Goal: Obtain resource: Obtain resource

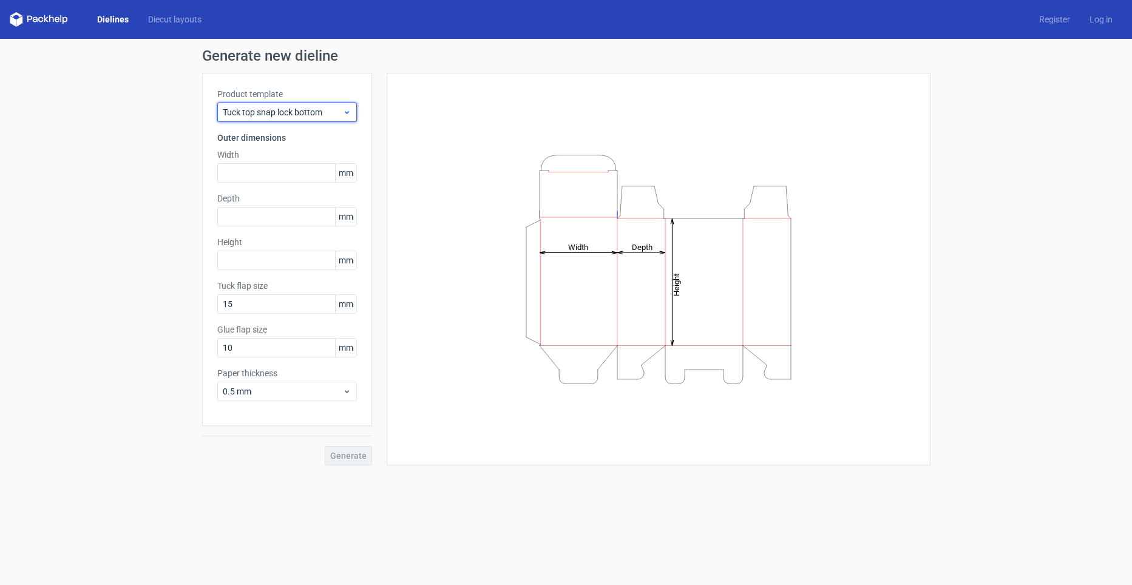
click at [298, 119] on div "Tuck top snap lock bottom" at bounding box center [287, 112] width 140 height 19
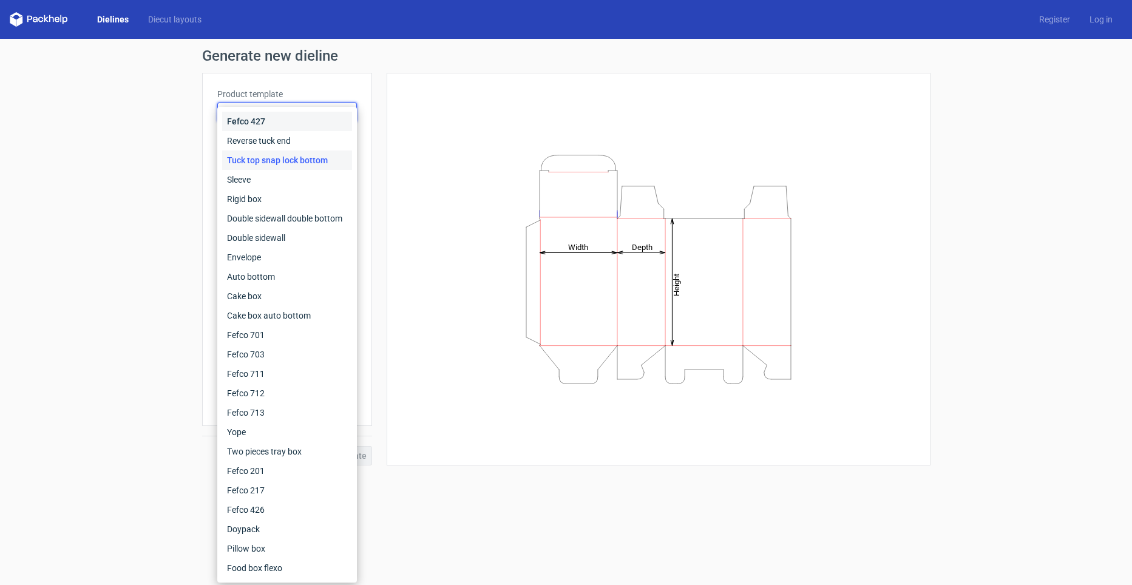
click at [261, 125] on div "Fefco 427" at bounding box center [287, 121] width 130 height 19
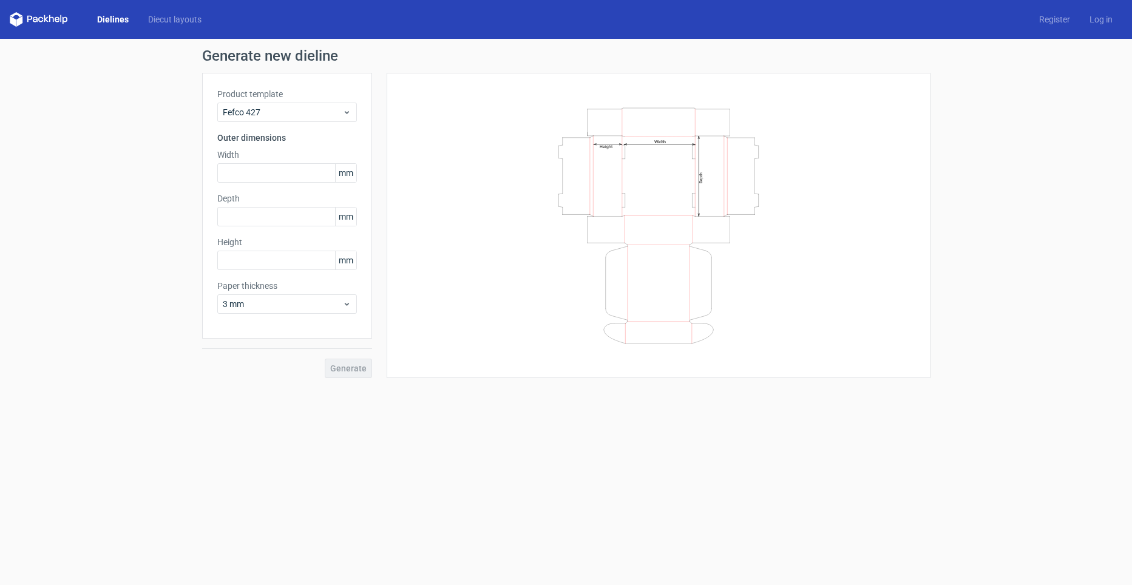
click at [263, 124] on div "Product template Fefco 427 Outer dimensions Width mm Depth mm Height mm Paper t…" at bounding box center [287, 206] width 170 height 266
click at [277, 127] on div "Product template Fefco 427 Outer dimensions Width mm Depth mm Height mm Paper t…" at bounding box center [287, 206] width 170 height 266
click at [280, 104] on div "Fefco 427" at bounding box center [287, 112] width 140 height 19
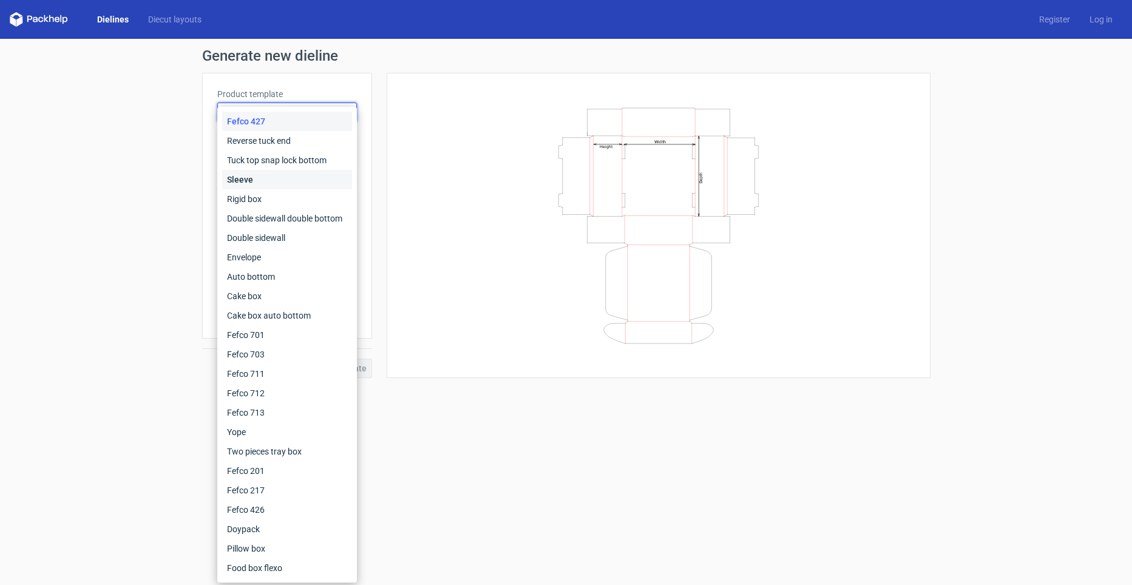
click at [273, 179] on div "Sleeve" at bounding box center [287, 179] width 130 height 19
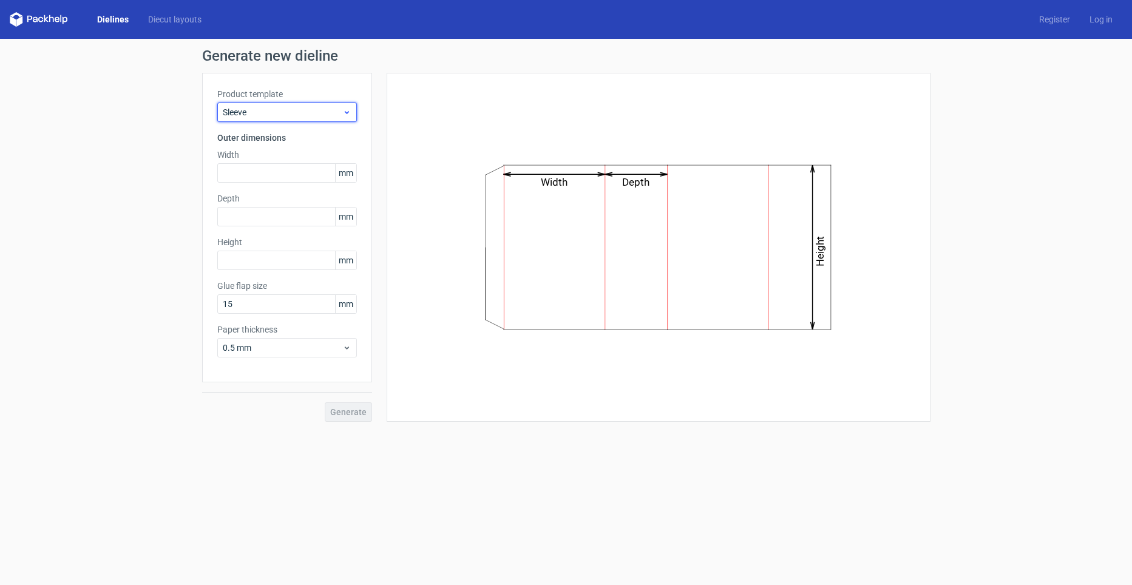
click at [288, 118] on span "Sleeve" at bounding box center [283, 112] width 120 height 12
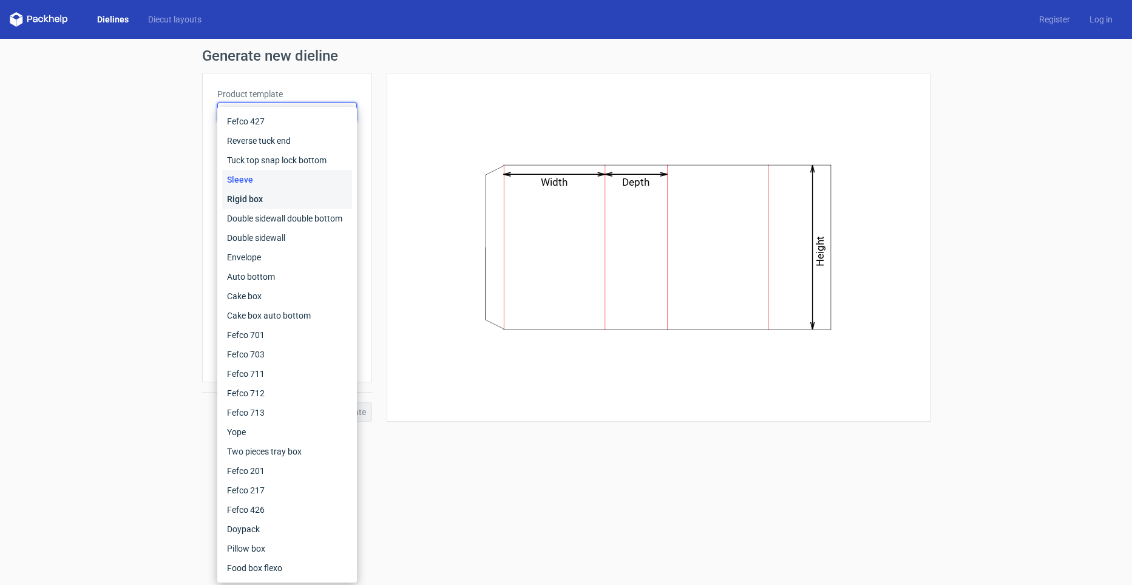
click at [256, 198] on div "Rigid box" at bounding box center [287, 198] width 130 height 19
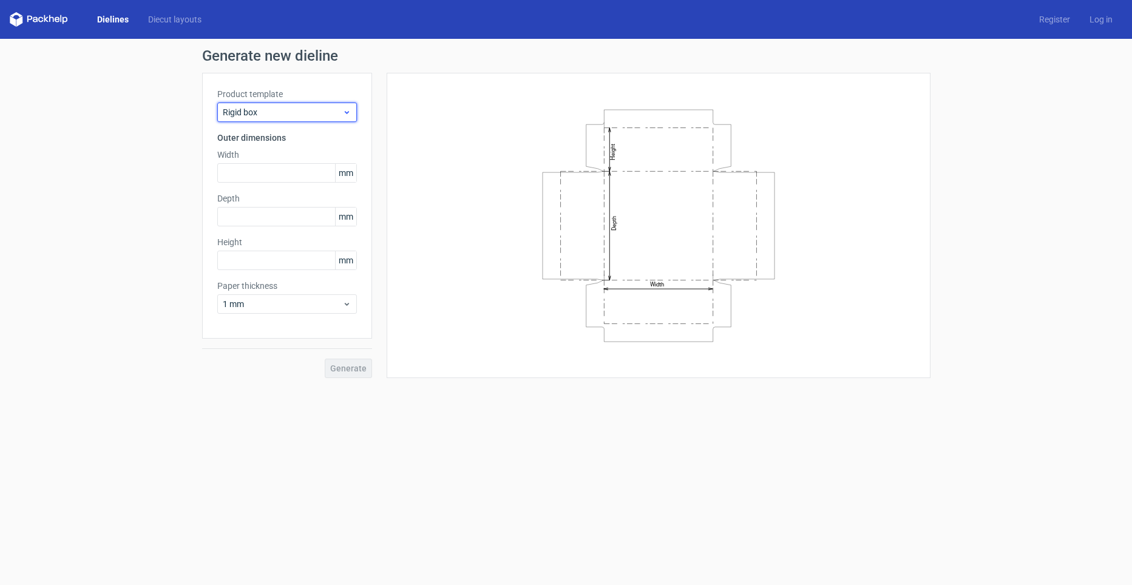
click at [285, 116] on span "Rigid box" at bounding box center [283, 112] width 120 height 12
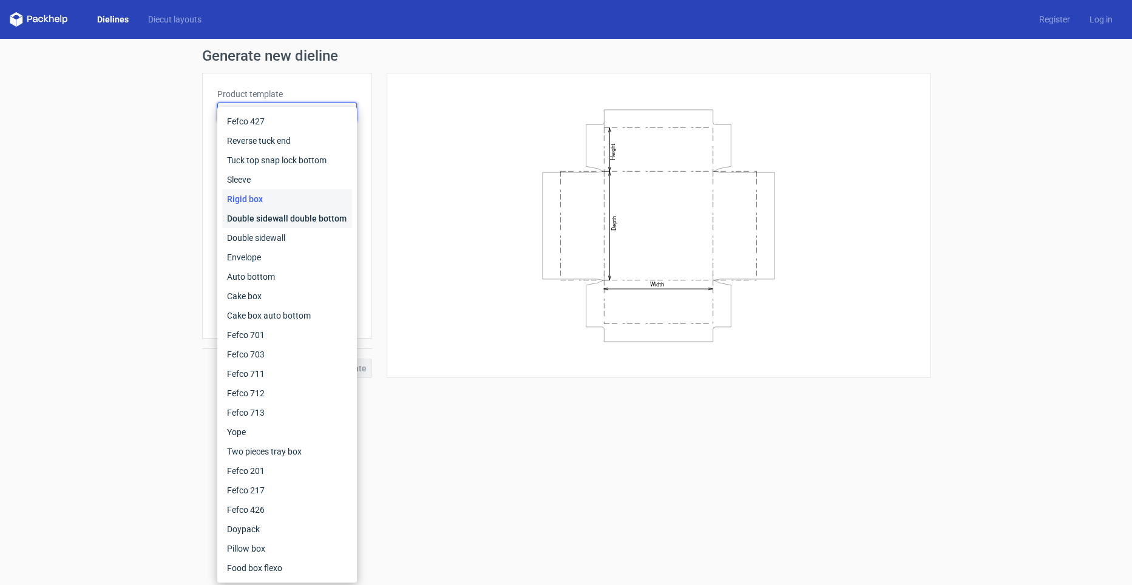
click at [253, 217] on div "Double sidewall double bottom" at bounding box center [287, 218] width 130 height 19
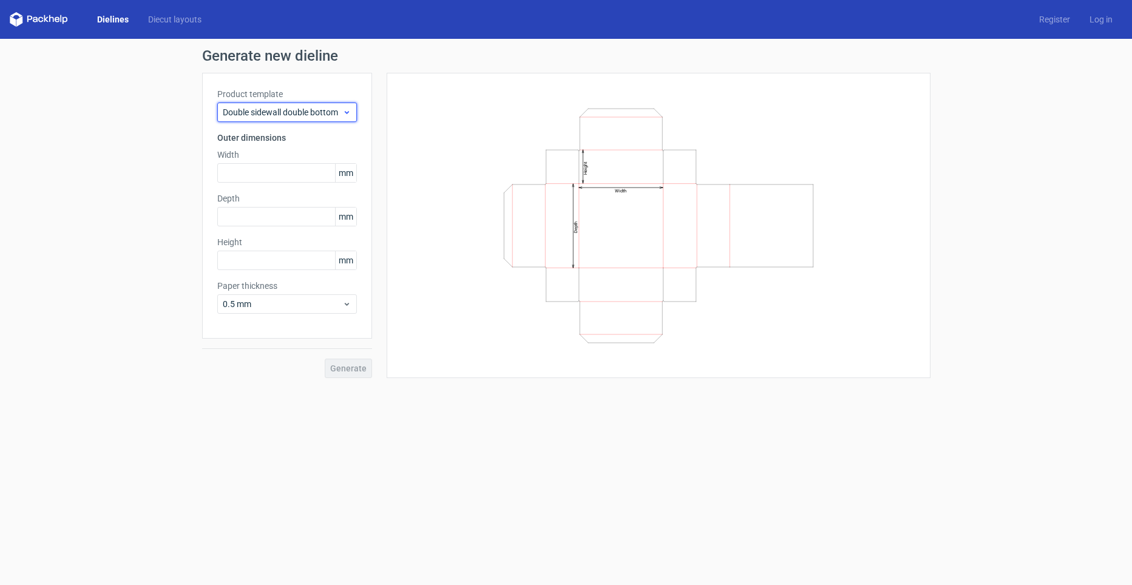
click at [269, 113] on span "Double sidewall double bottom" at bounding box center [283, 112] width 120 height 12
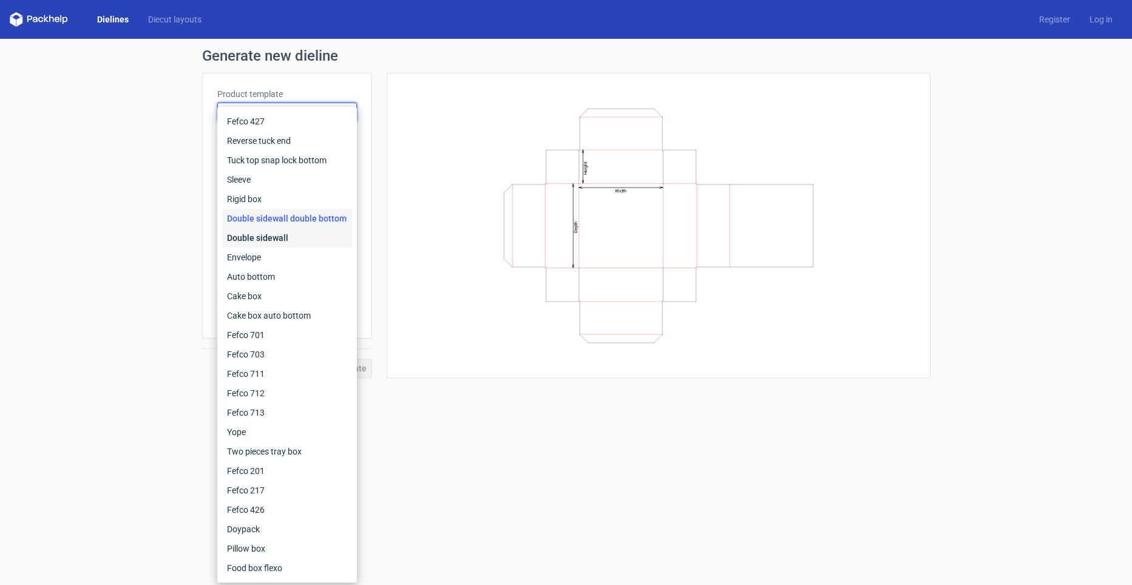
click at [265, 239] on div "Double sidewall" at bounding box center [287, 237] width 130 height 19
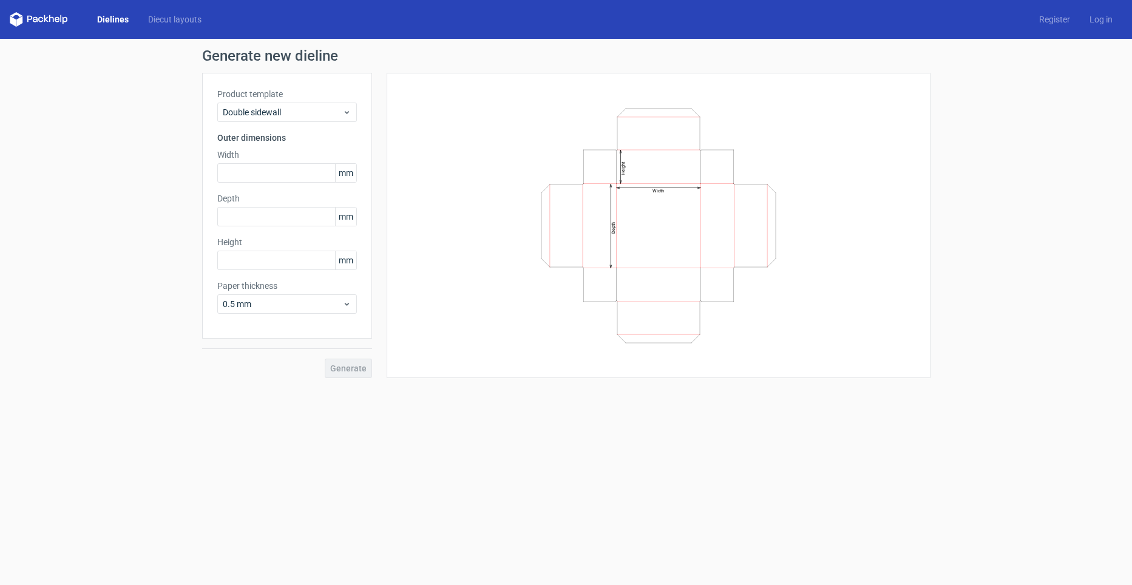
click at [278, 96] on label "Product template" at bounding box center [287, 94] width 140 height 12
click at [271, 107] on div "Double sidewall" at bounding box center [287, 112] width 140 height 19
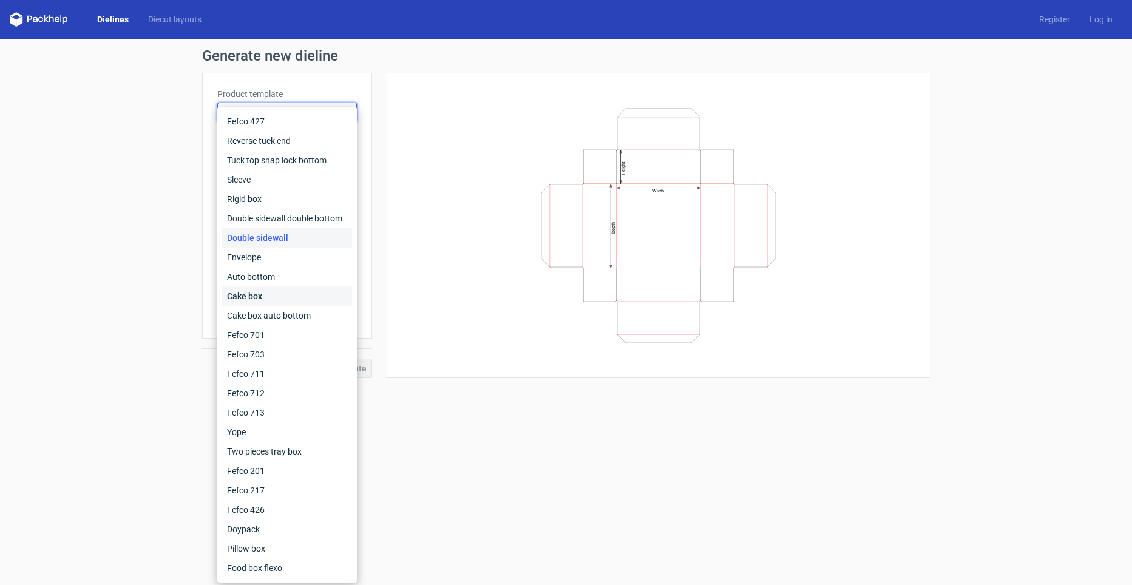
click at [257, 295] on div "Cake box" at bounding box center [287, 295] width 130 height 19
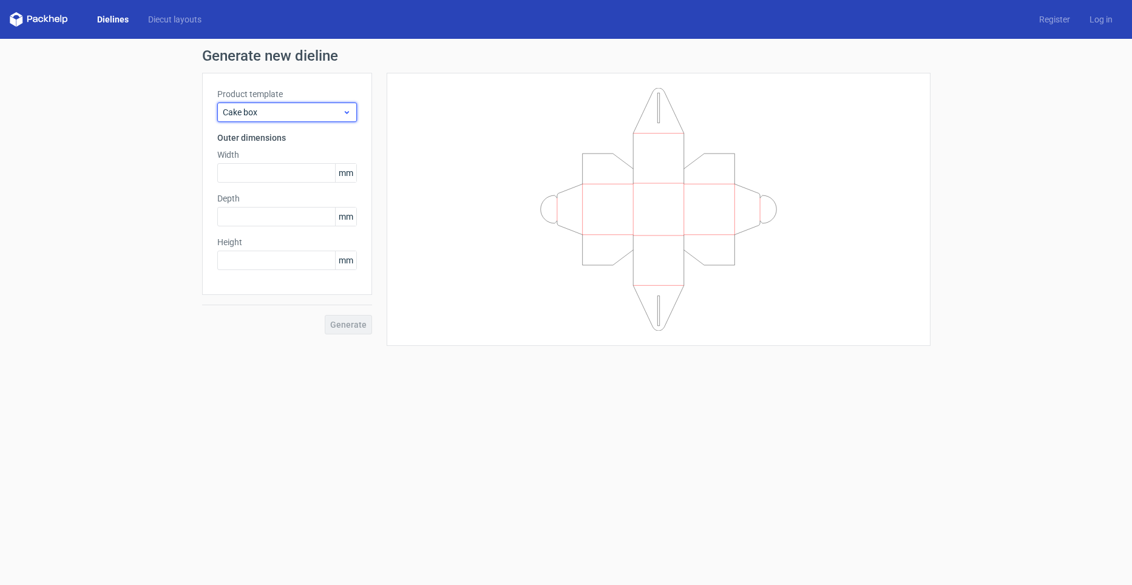
click at [268, 116] on span "Cake box" at bounding box center [283, 112] width 120 height 12
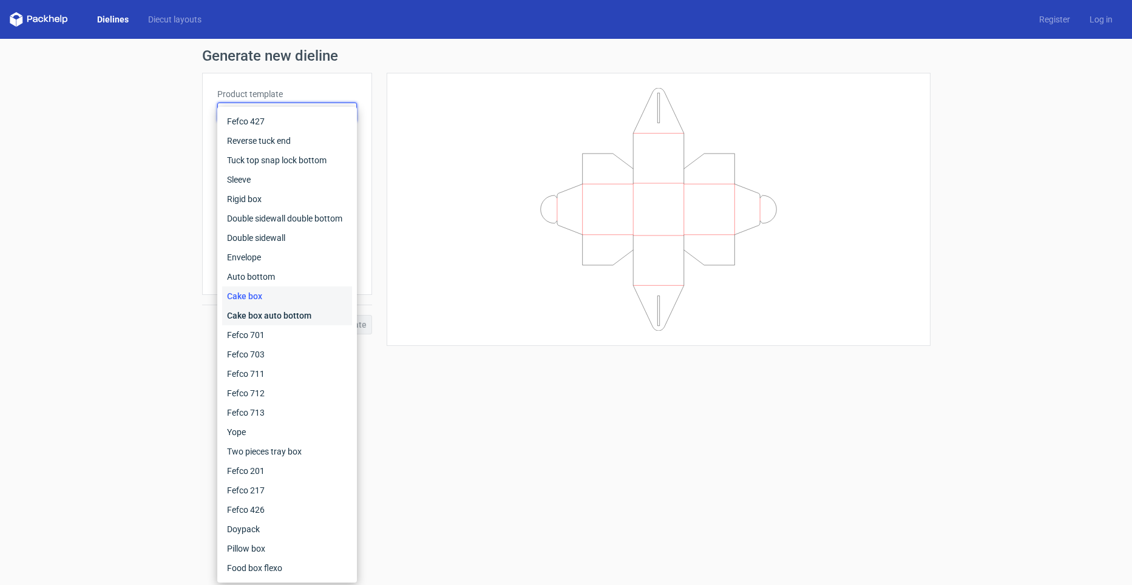
click at [260, 313] on div "Cake box auto bottom" at bounding box center [287, 315] width 130 height 19
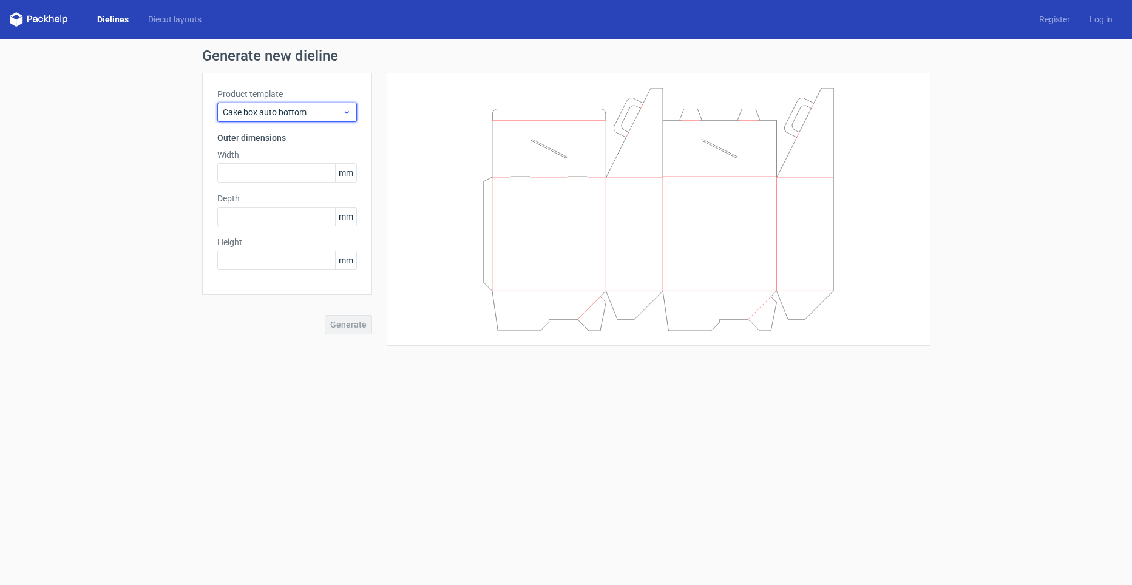
click at [272, 110] on span "Cake box auto bottom" at bounding box center [283, 112] width 120 height 12
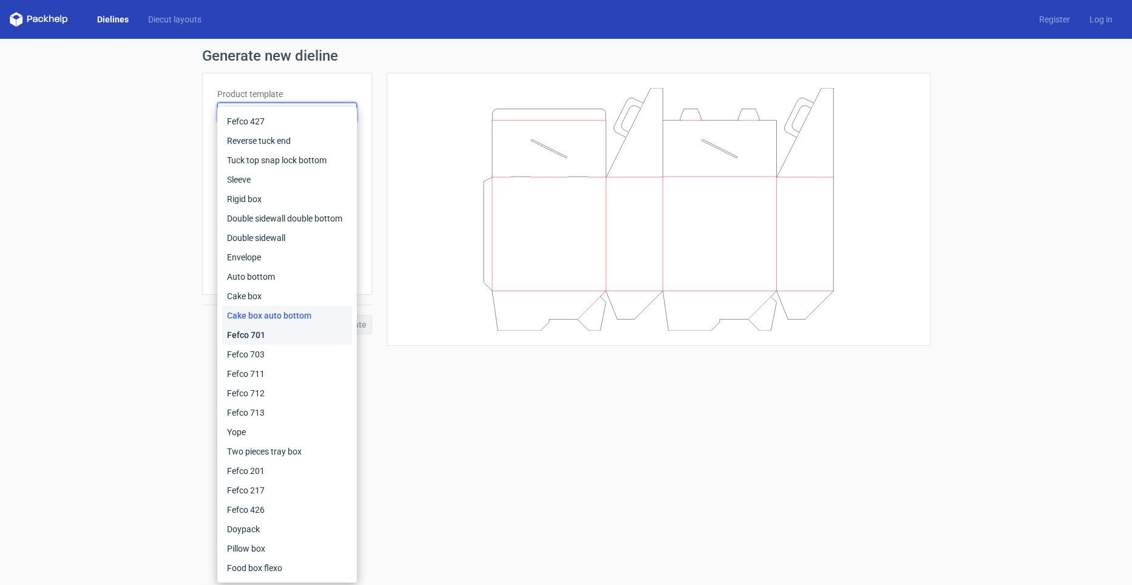
click at [267, 337] on div "Fefco 701" at bounding box center [287, 334] width 130 height 19
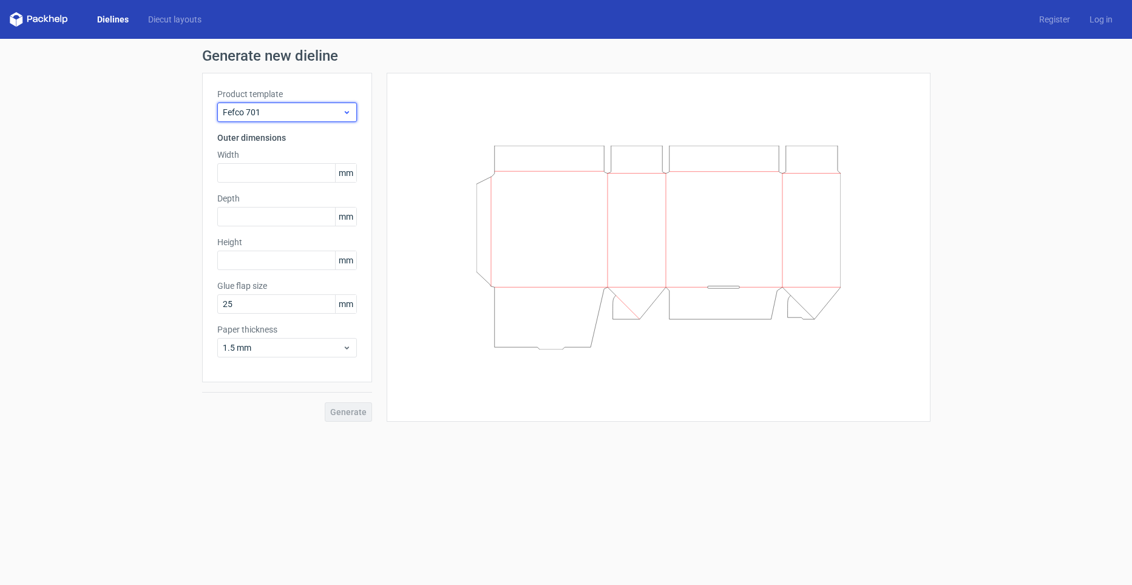
click at [275, 109] on span "Fefco 701" at bounding box center [283, 112] width 120 height 12
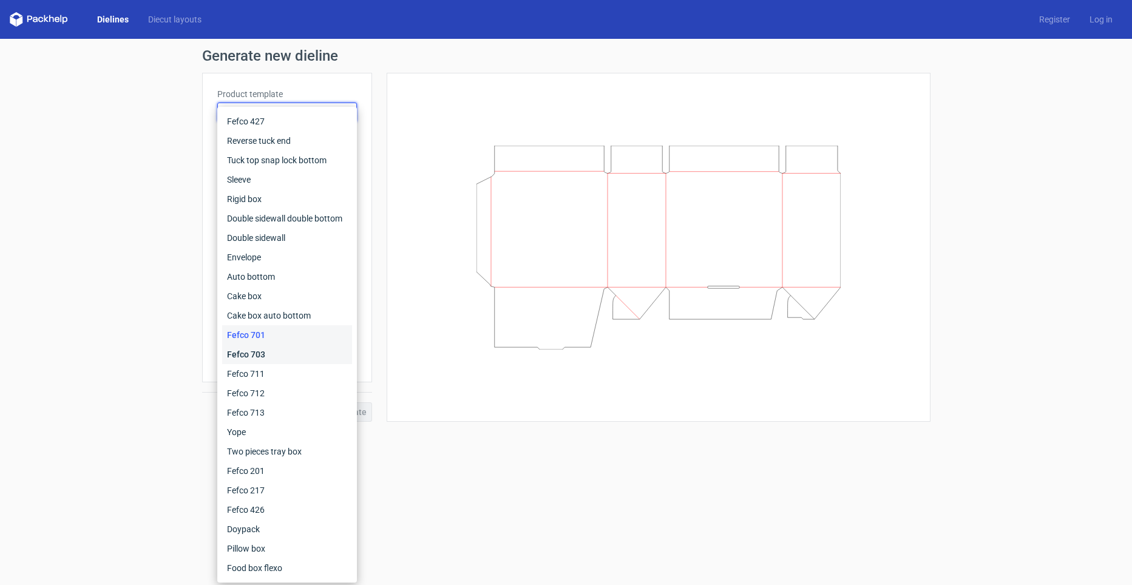
click at [252, 359] on div "Fefco 703" at bounding box center [287, 354] width 130 height 19
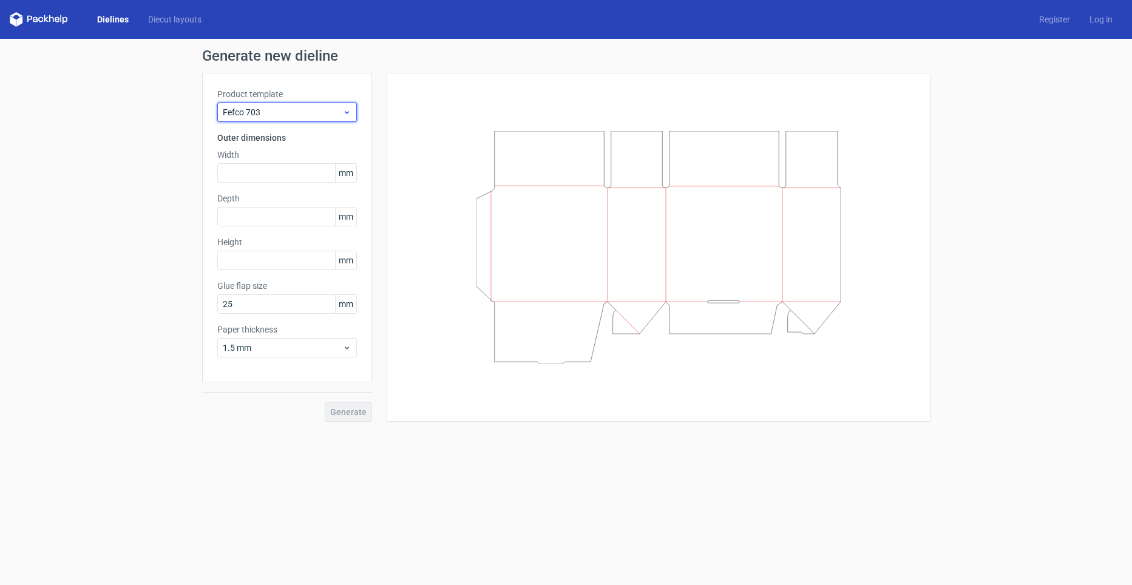
click at [278, 109] on span "Fefco 703" at bounding box center [283, 112] width 120 height 12
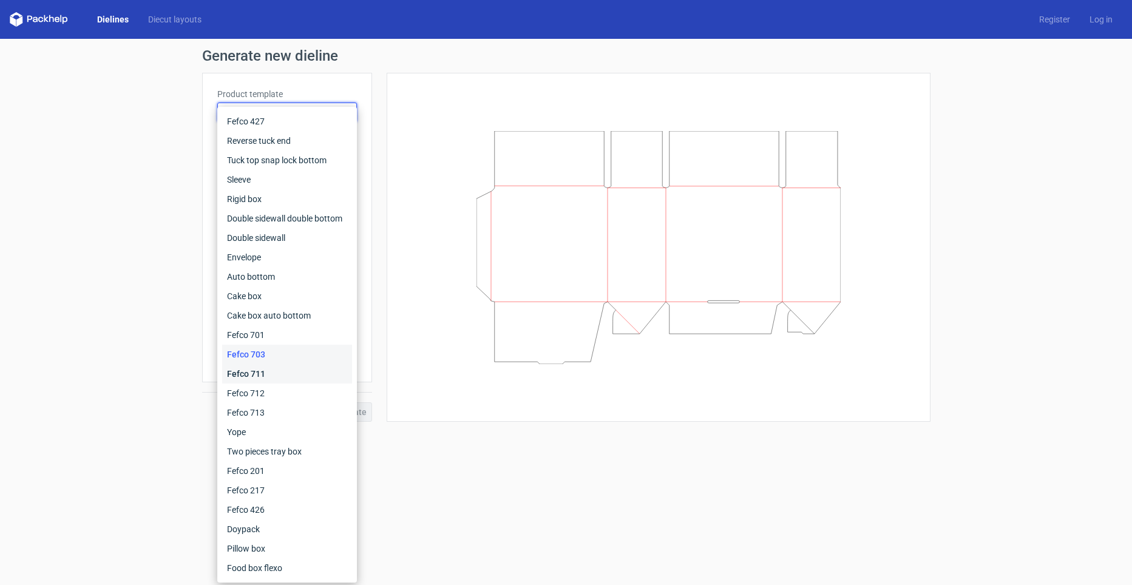
click at [270, 368] on div "Fefco 711" at bounding box center [287, 373] width 130 height 19
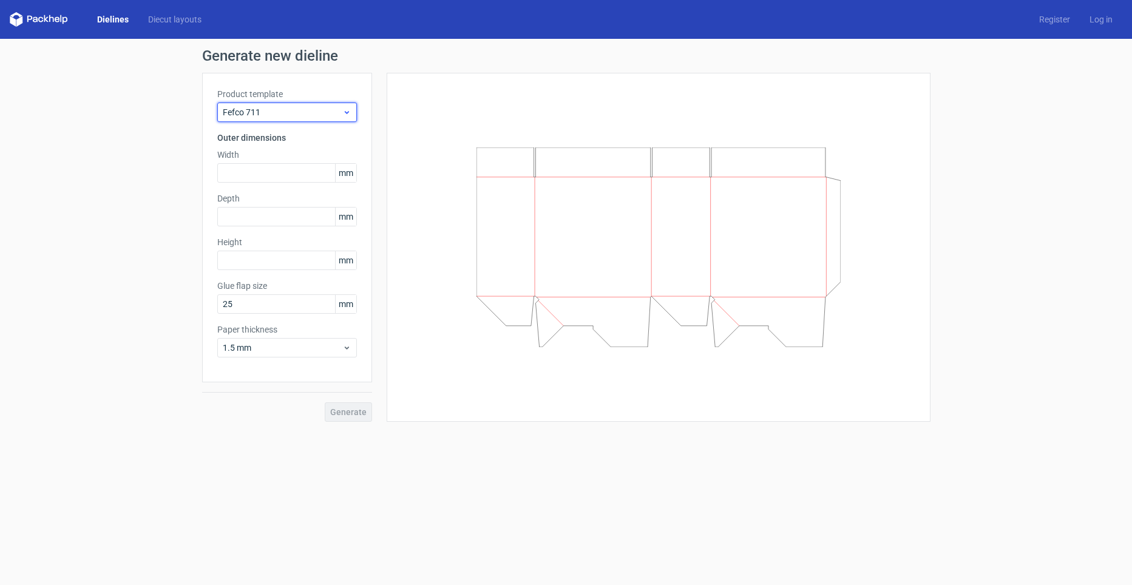
click at [277, 113] on span "Fefco 711" at bounding box center [283, 112] width 120 height 12
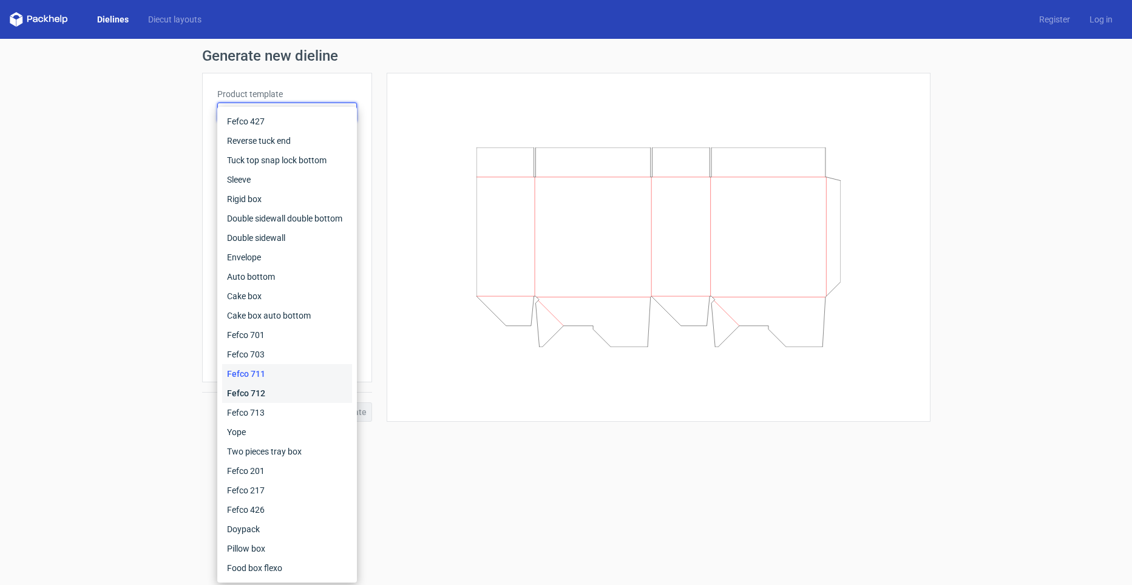
click at [269, 389] on div "Fefco 712" at bounding box center [287, 392] width 130 height 19
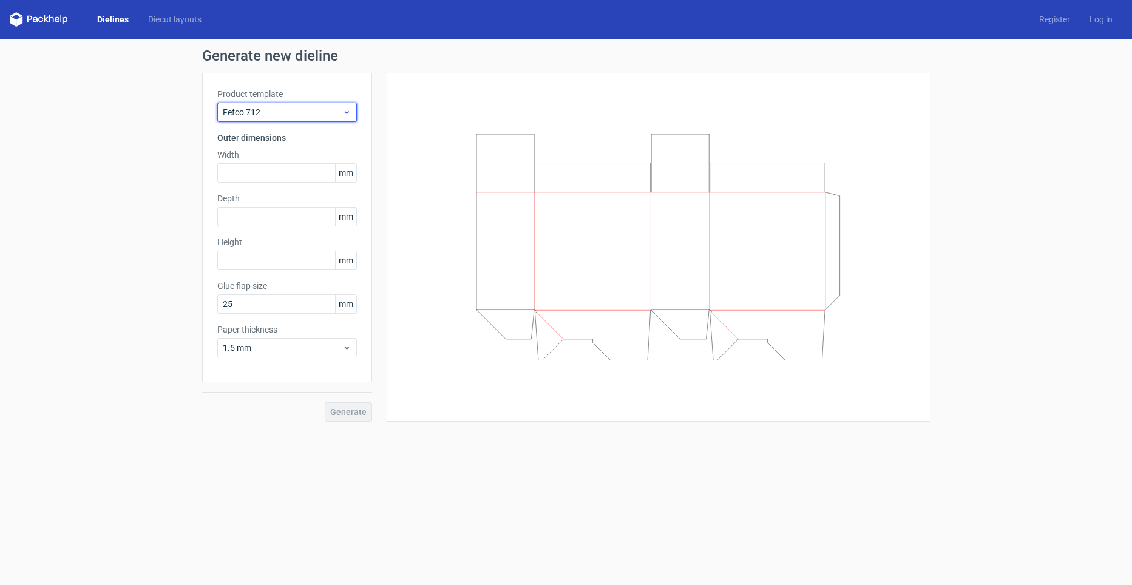
click at [269, 106] on div "Fefco 712" at bounding box center [287, 112] width 140 height 19
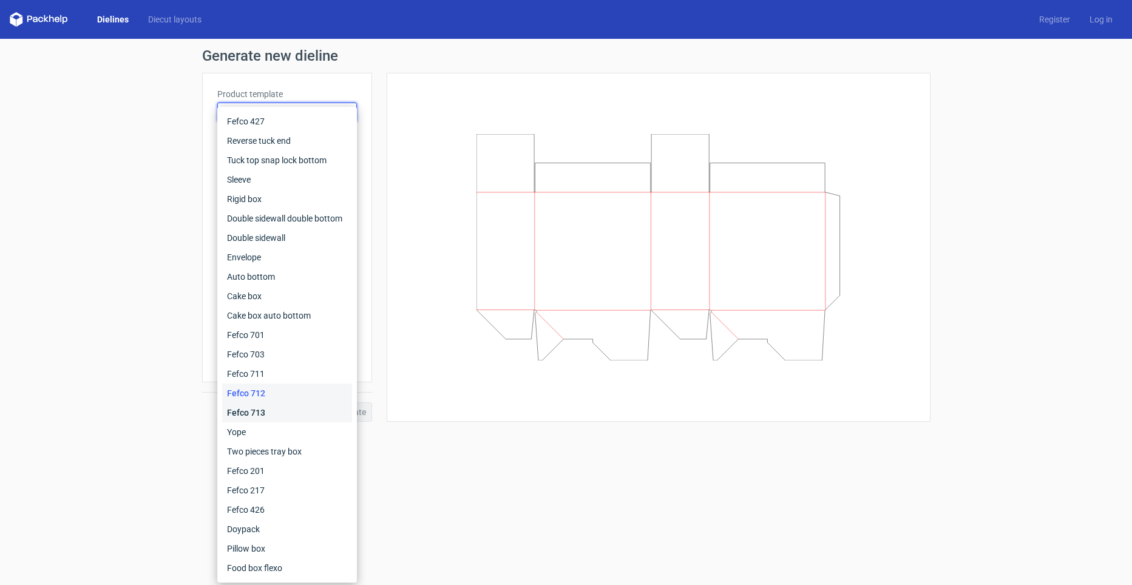
click at [265, 410] on div "Fefco 713" at bounding box center [287, 412] width 130 height 19
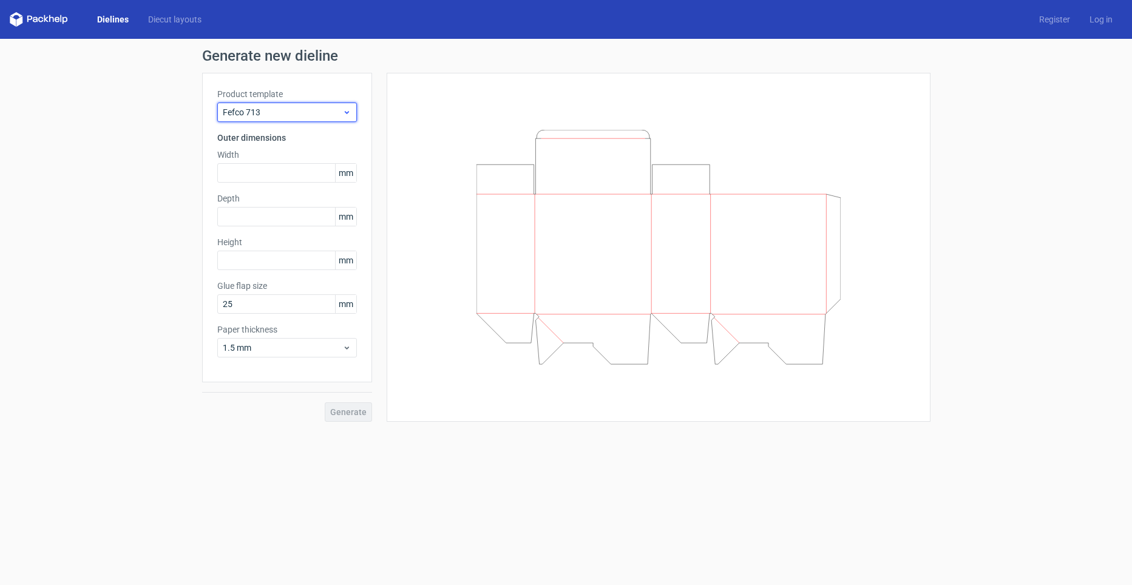
click at [274, 108] on span "Fefco 713" at bounding box center [283, 112] width 120 height 12
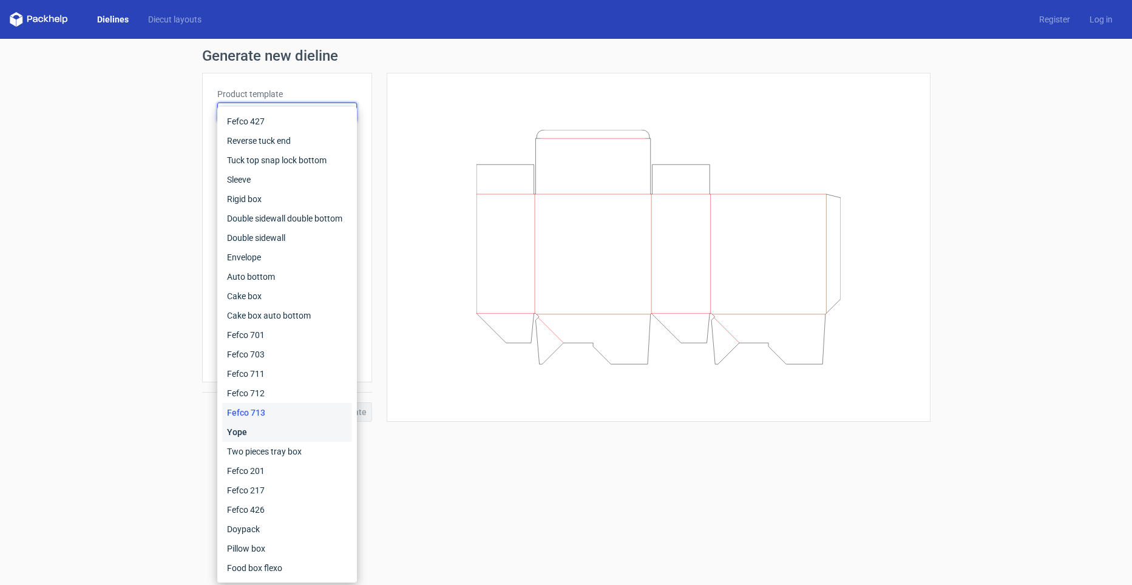
click at [258, 425] on div "Yope" at bounding box center [287, 431] width 130 height 19
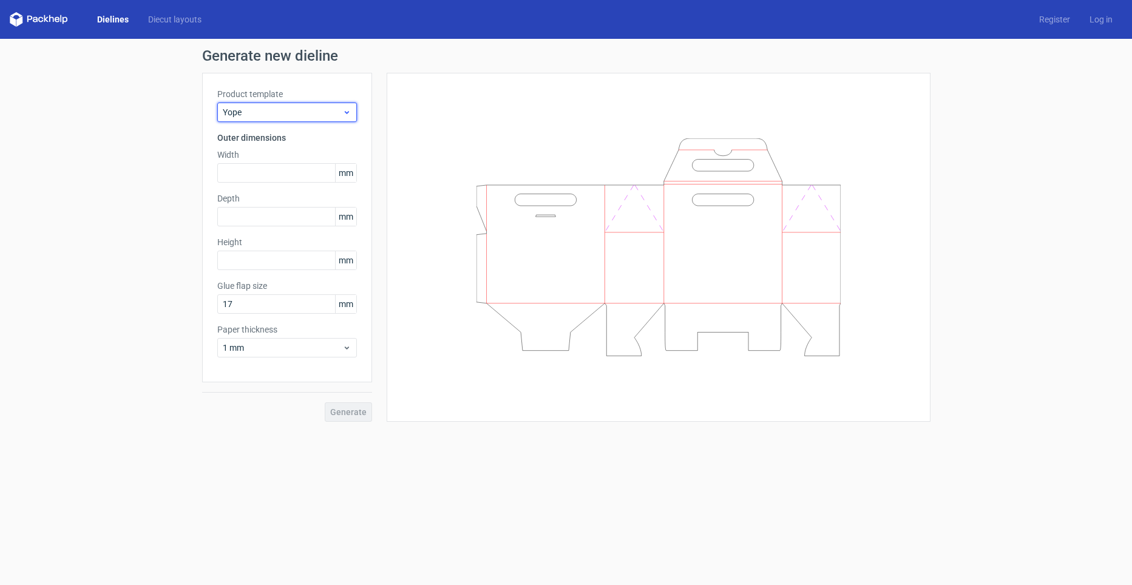
click at [259, 112] on span "Yope" at bounding box center [283, 112] width 120 height 12
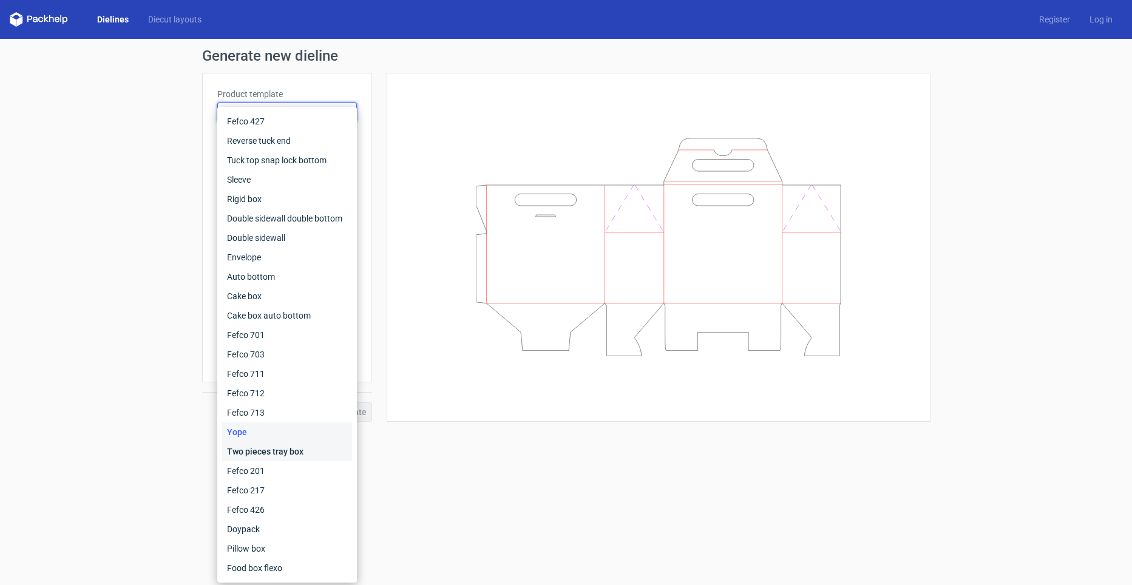
click at [248, 453] on div "Two pieces tray box" at bounding box center [287, 451] width 130 height 19
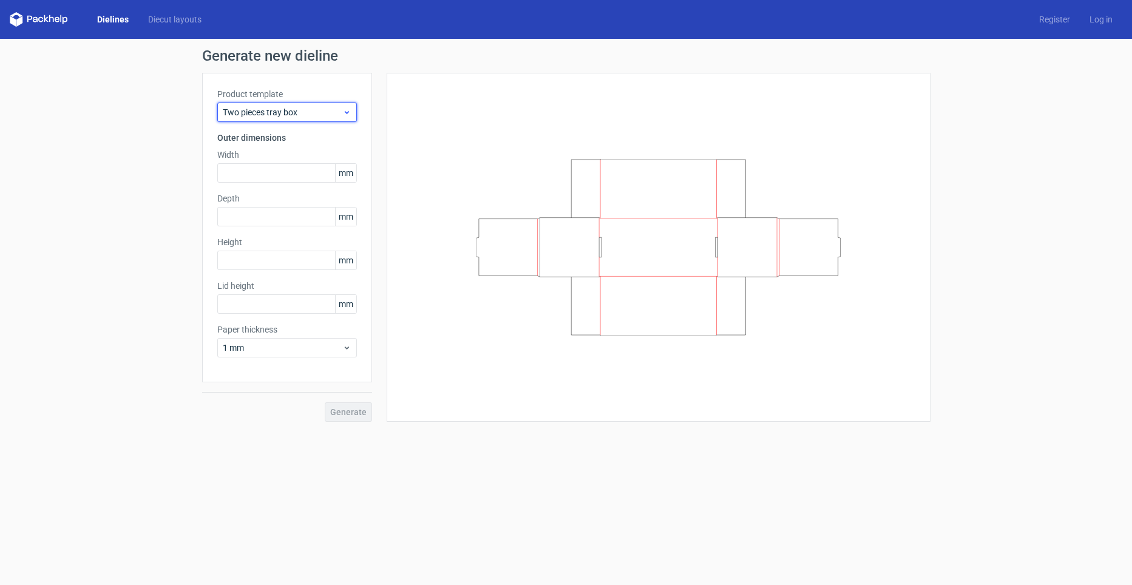
click at [286, 109] on span "Two pieces tray box" at bounding box center [283, 112] width 120 height 12
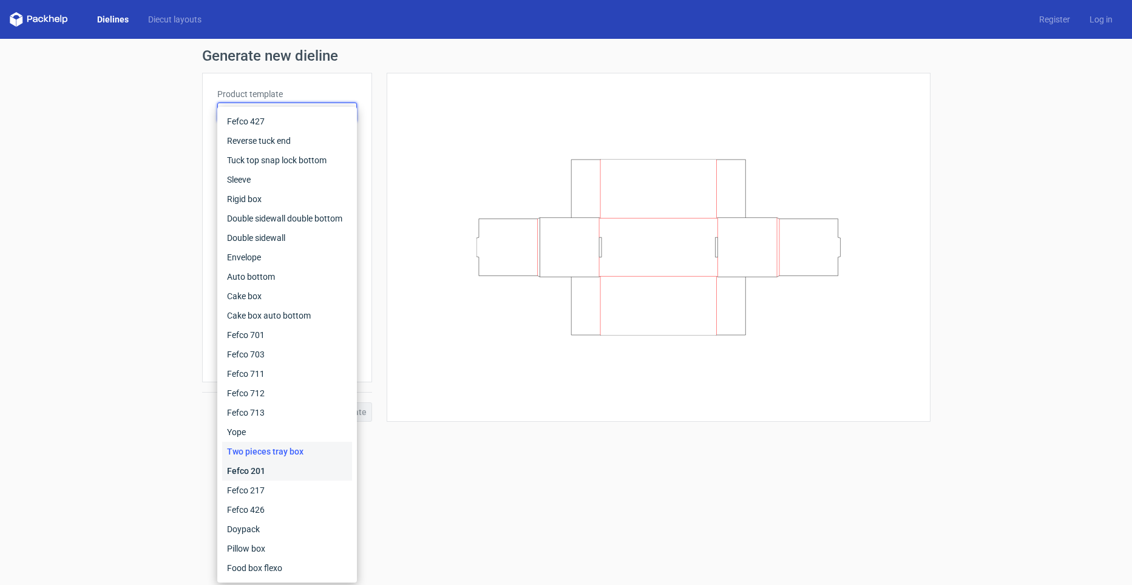
click at [243, 473] on div "Fefco 201" at bounding box center [287, 470] width 130 height 19
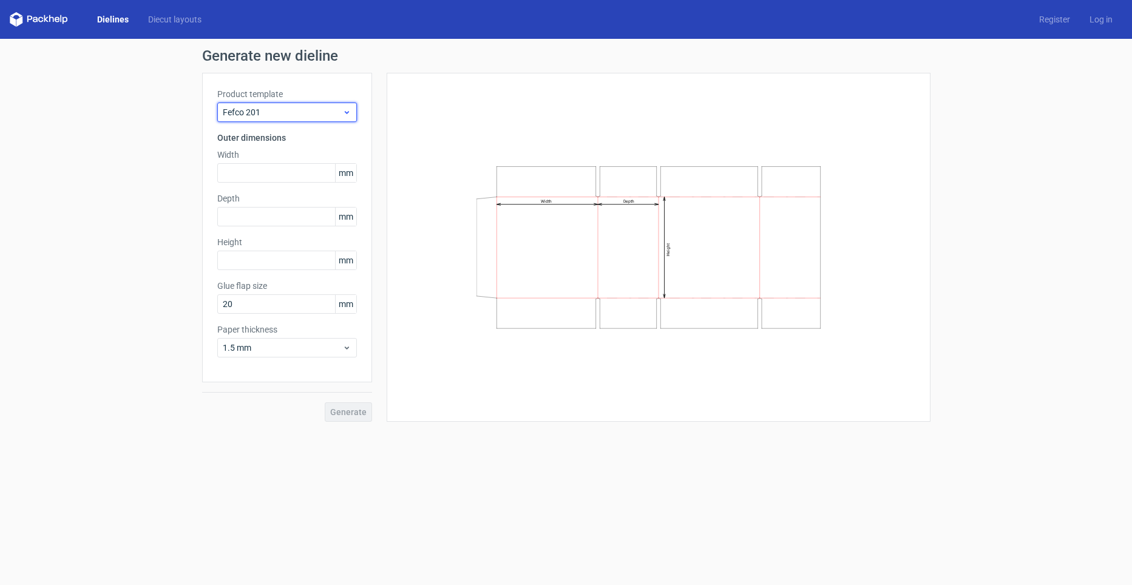
click at [270, 112] on span "Fefco 201" at bounding box center [283, 112] width 120 height 12
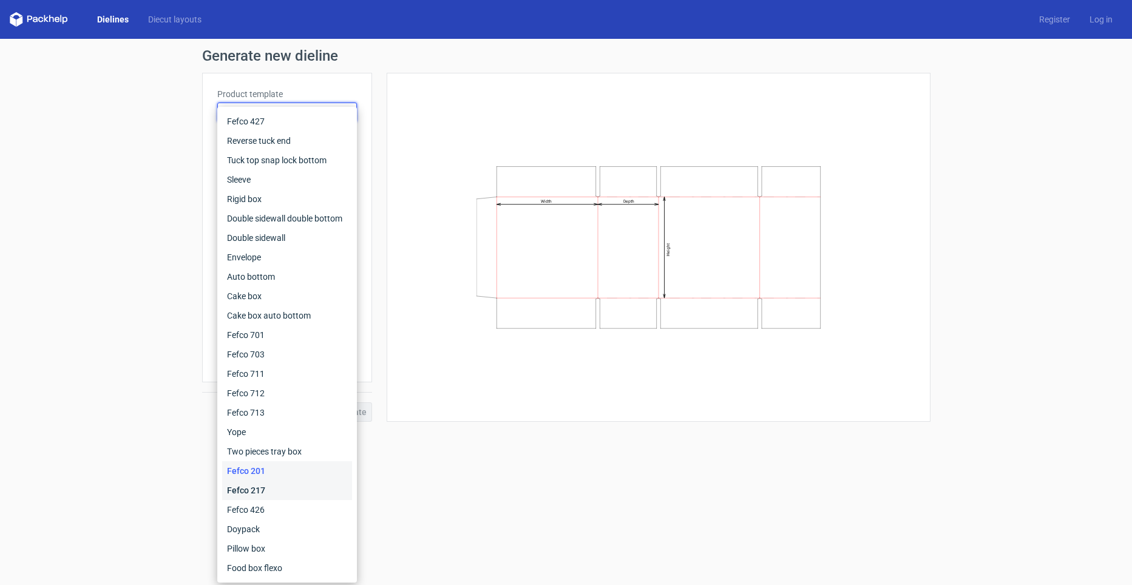
click at [265, 494] on div "Fefco 217" at bounding box center [287, 490] width 130 height 19
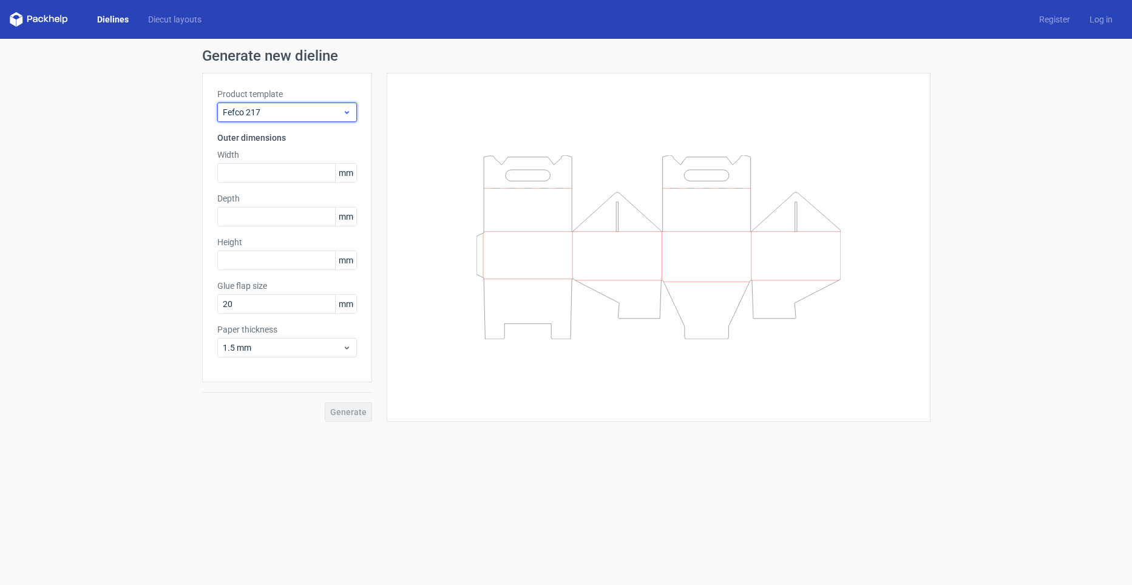
click at [286, 115] on span "Fefco 217" at bounding box center [283, 112] width 120 height 12
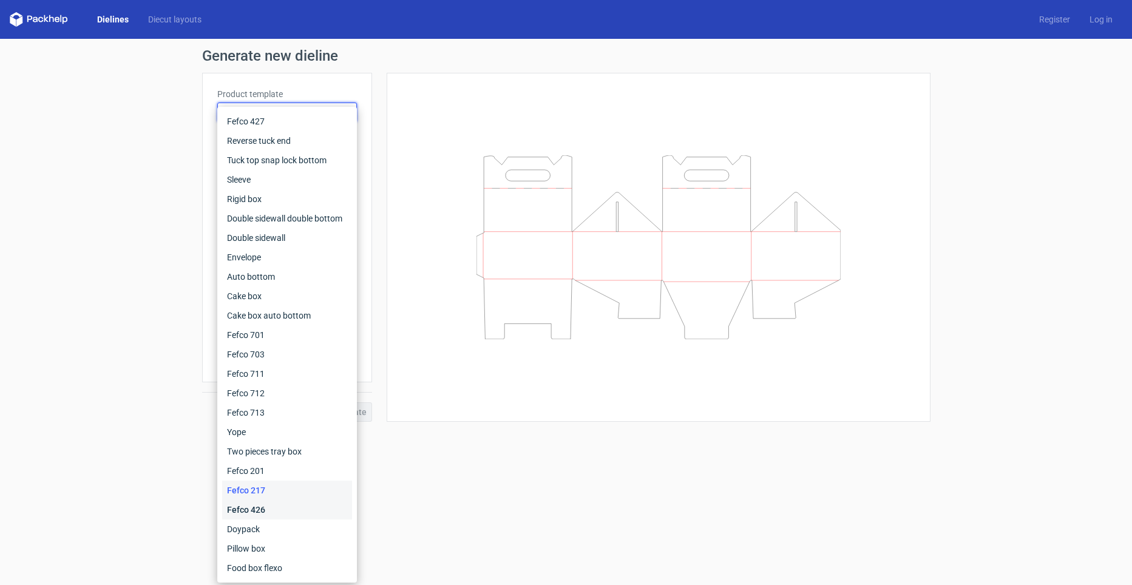
click at [257, 505] on div "Fefco 426" at bounding box center [287, 509] width 130 height 19
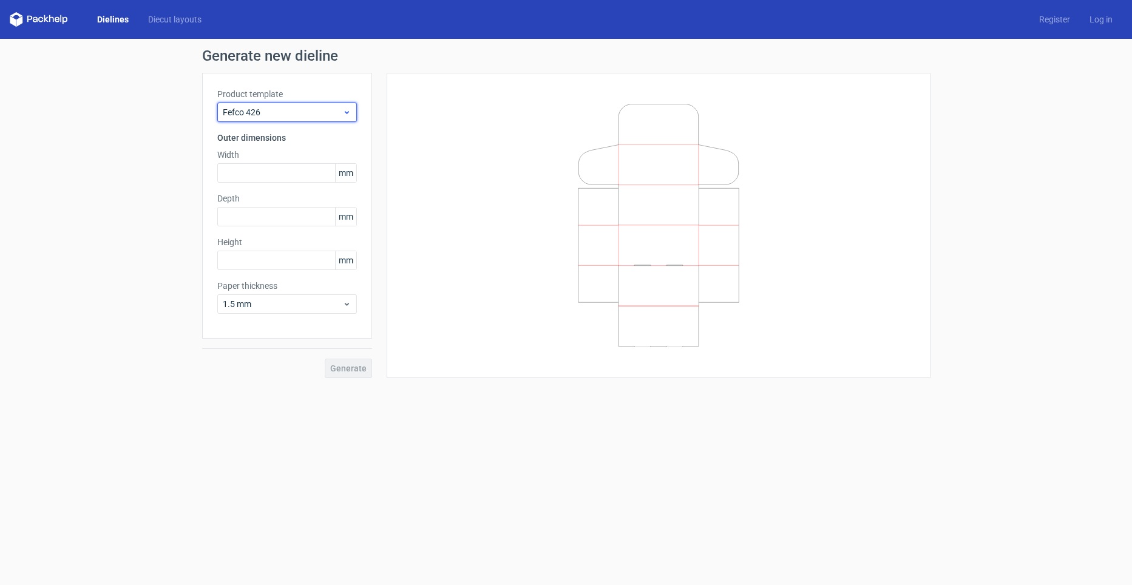
click at [259, 115] on span "Fefco 426" at bounding box center [283, 112] width 120 height 12
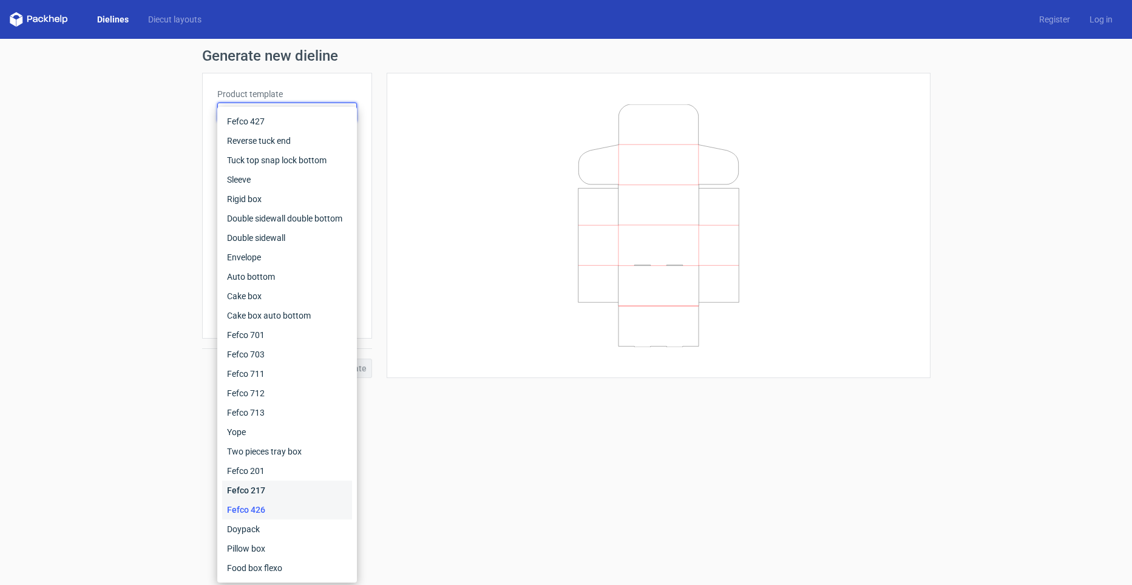
click at [266, 496] on div "Fefco 217" at bounding box center [287, 490] width 130 height 19
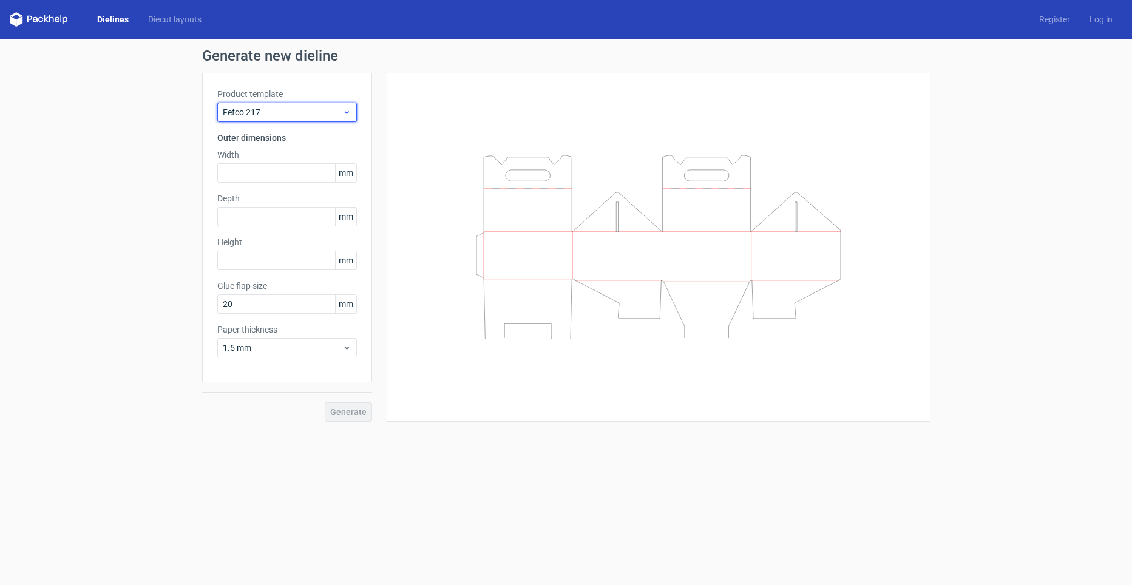
click at [255, 110] on span "Fefco 217" at bounding box center [283, 112] width 120 height 12
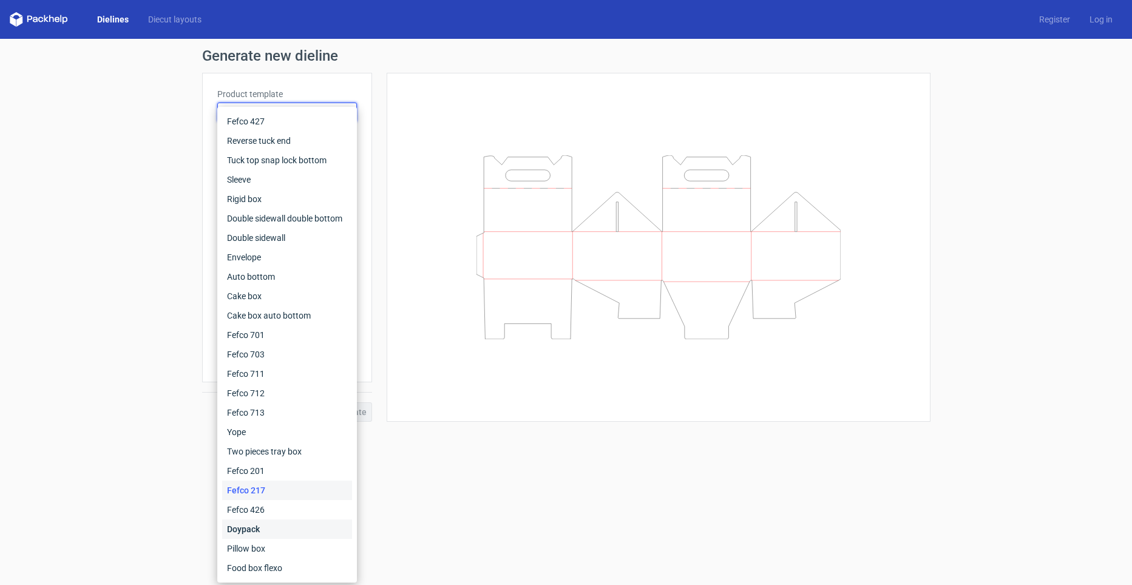
click at [244, 532] on div "Doypack" at bounding box center [287, 528] width 130 height 19
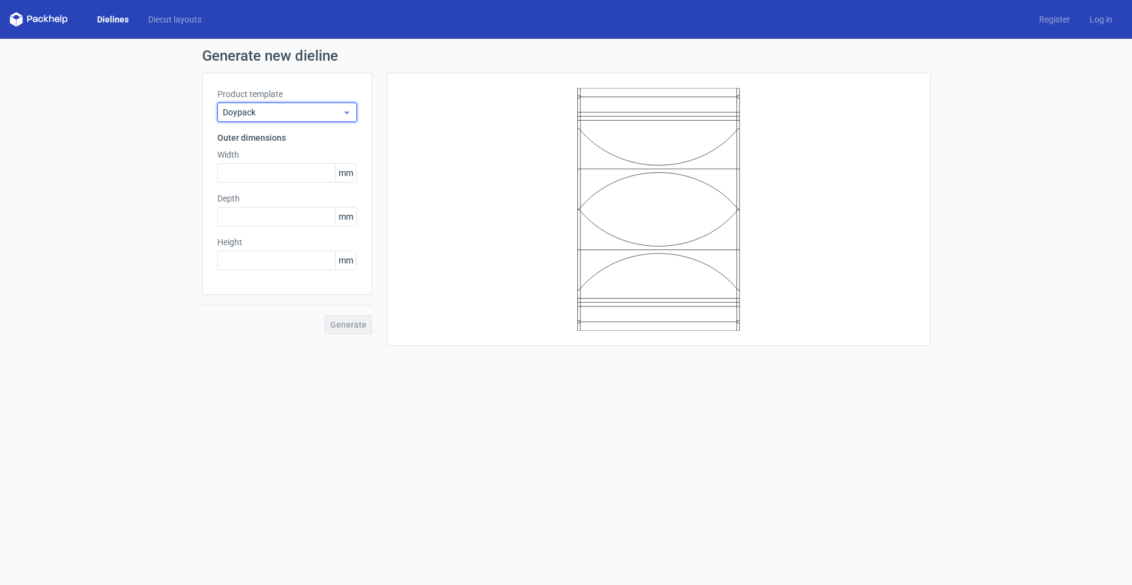
click at [278, 115] on span "Doypack" at bounding box center [283, 112] width 120 height 12
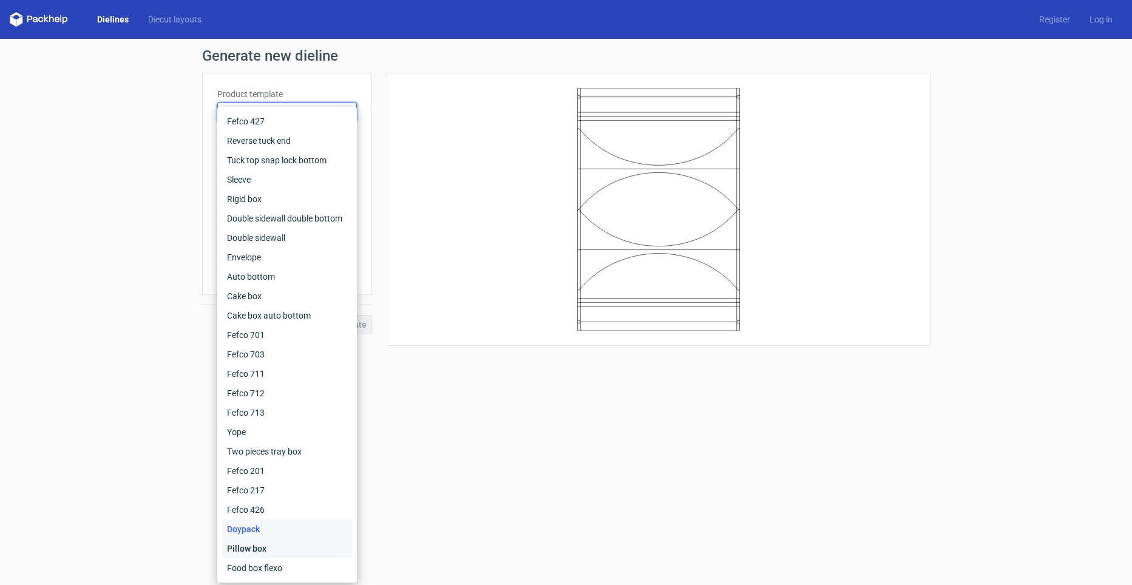
click at [268, 552] on div "Pillow box" at bounding box center [287, 548] width 130 height 19
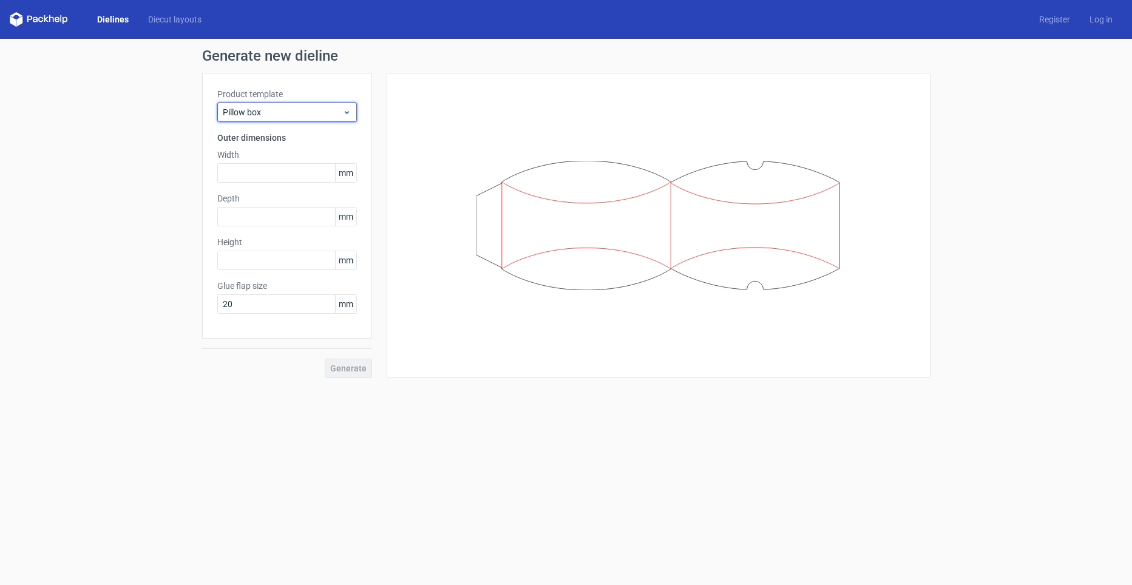
click at [276, 117] on span "Pillow box" at bounding box center [283, 112] width 120 height 12
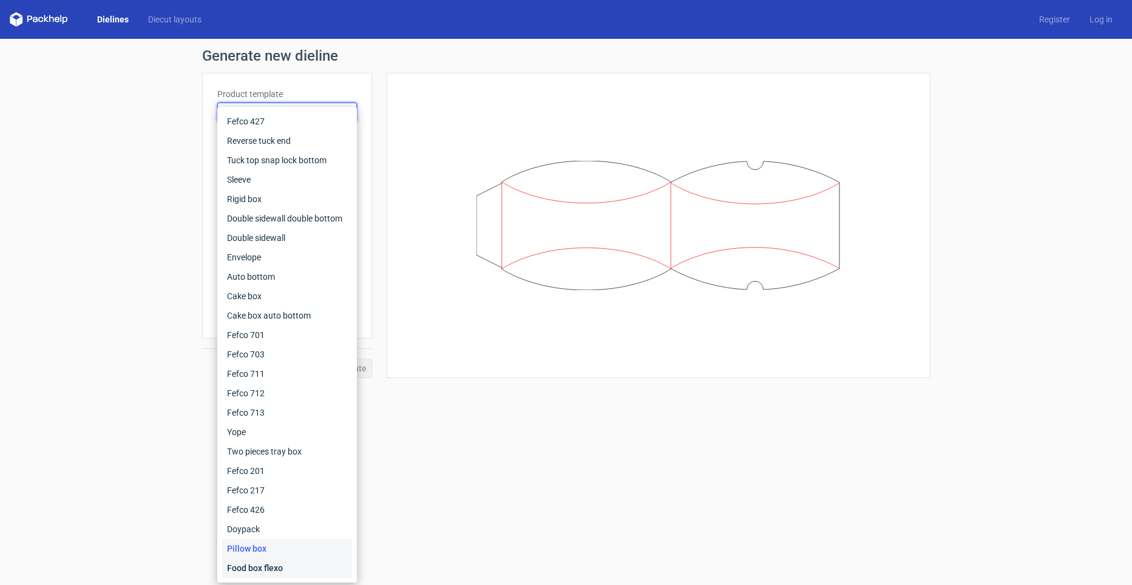
click at [248, 567] on div "Food box flexo" at bounding box center [287, 567] width 130 height 19
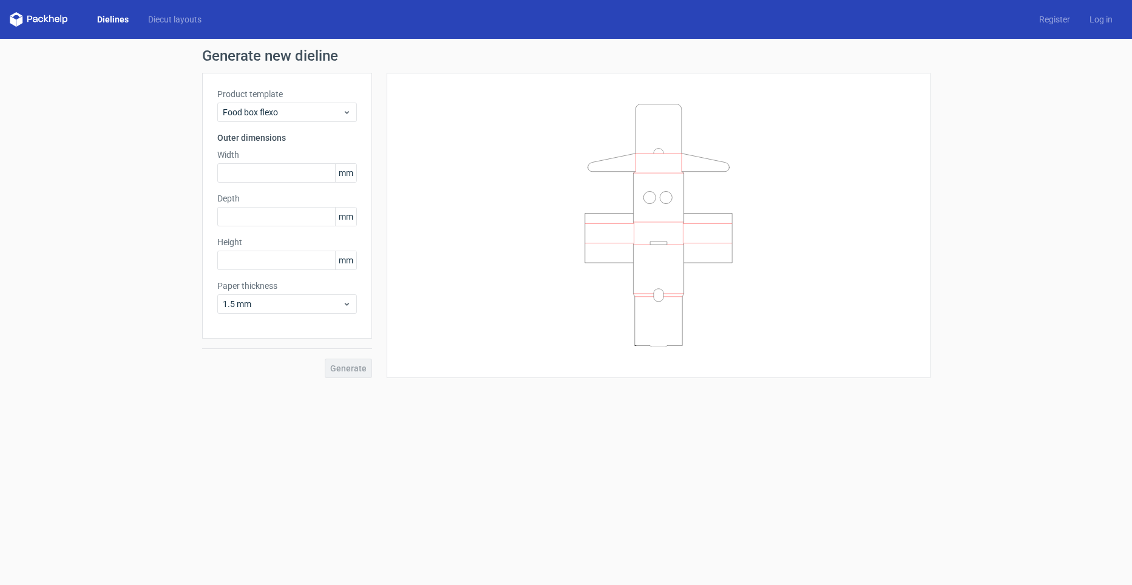
click at [271, 98] on label "Product template" at bounding box center [287, 94] width 140 height 12
click at [269, 104] on div "Food box flexo" at bounding box center [287, 112] width 140 height 19
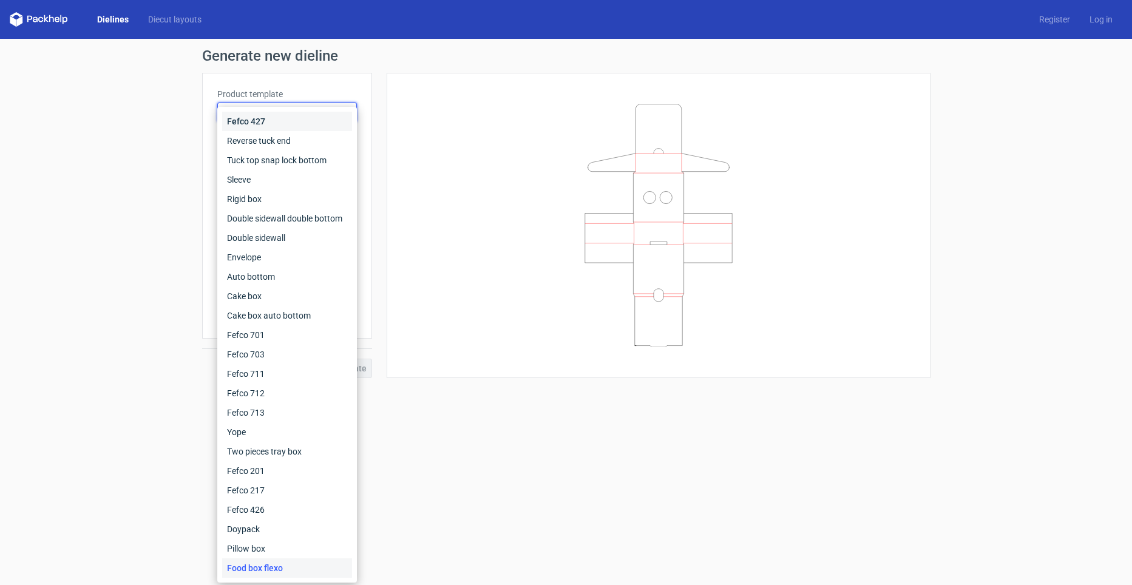
click at [268, 114] on div "Fefco 427" at bounding box center [287, 121] width 130 height 19
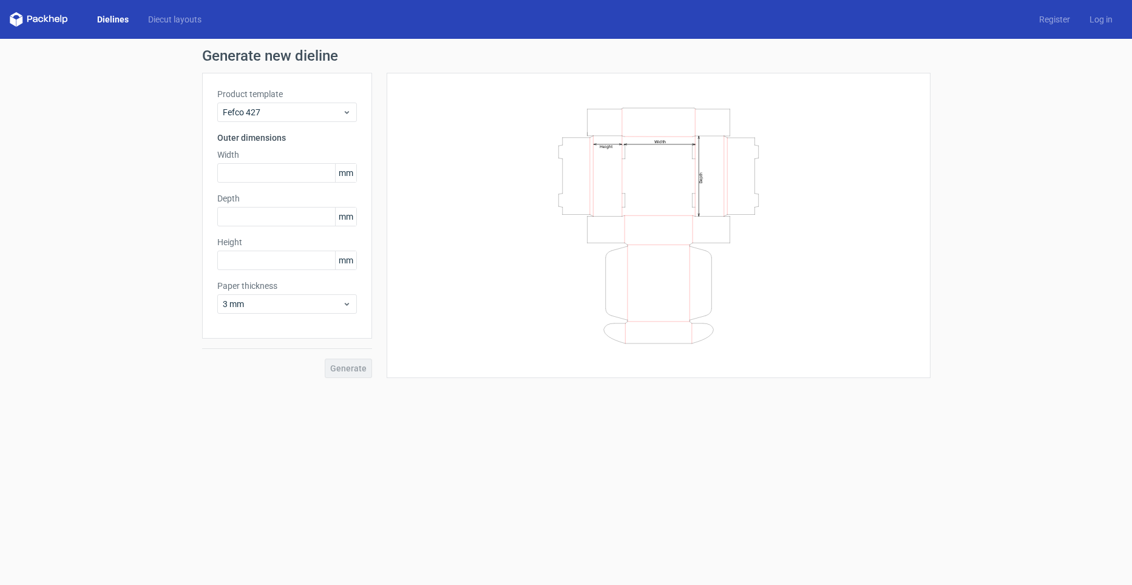
click at [467, 439] on form "Generate new dieline Product template Fefco 427 Outer dimensions Width mm Depth…" at bounding box center [566, 312] width 1132 height 546
click at [159, 19] on link "Diecut layouts" at bounding box center [174, 19] width 73 height 12
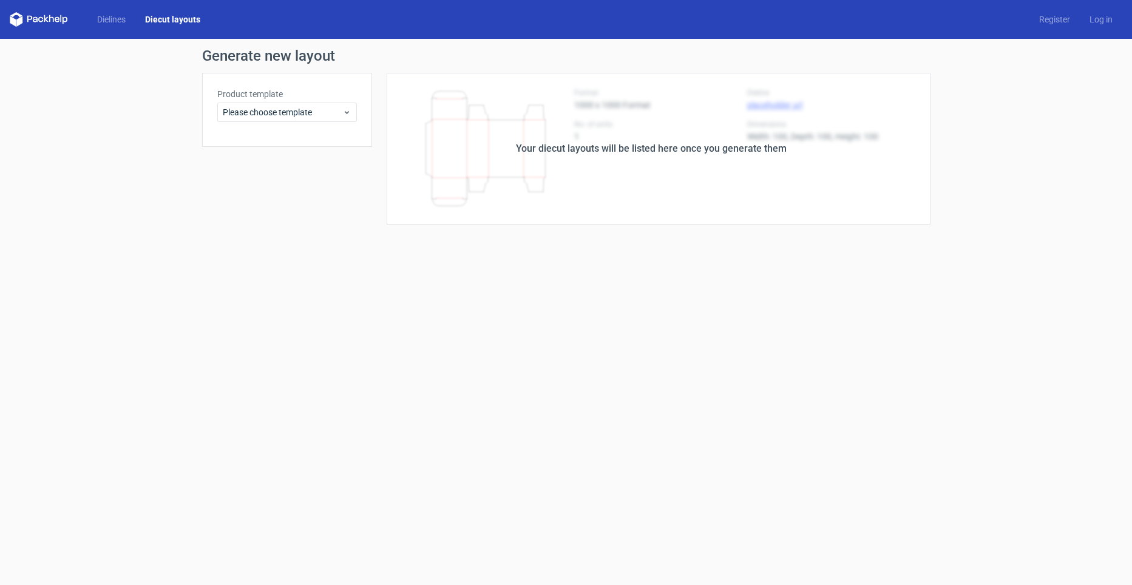
click at [274, 123] on div "Product template Please choose template" at bounding box center [287, 110] width 170 height 74
click at [279, 117] on span "Please choose template" at bounding box center [283, 112] width 120 height 12
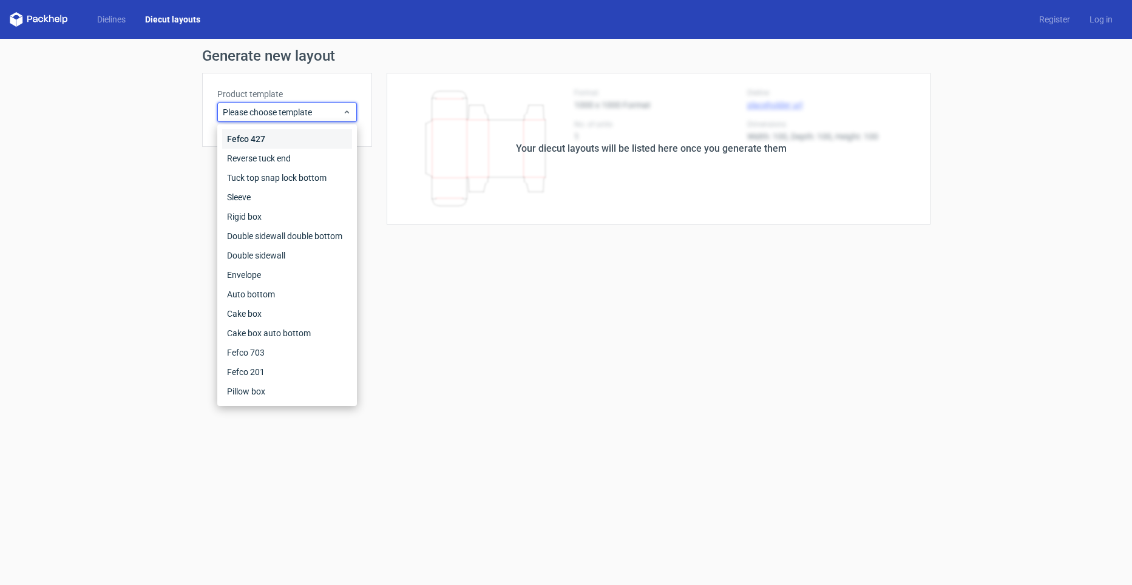
click at [275, 141] on div "Fefco 427" at bounding box center [287, 138] width 130 height 19
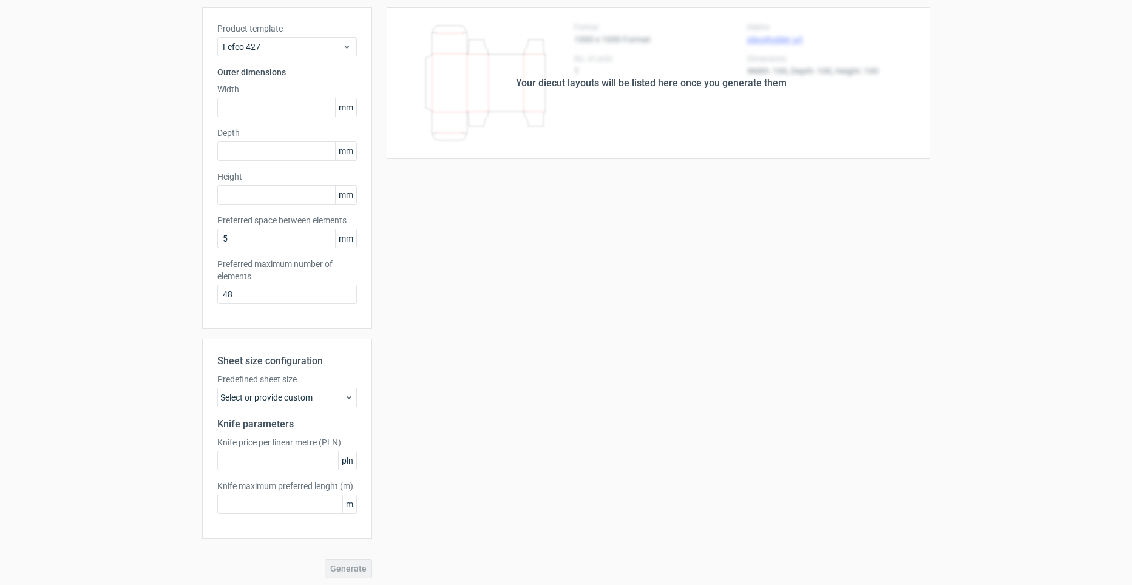
scroll to position [69, 0]
click at [285, 393] on div "Select or provide custom" at bounding box center [287, 394] width 140 height 19
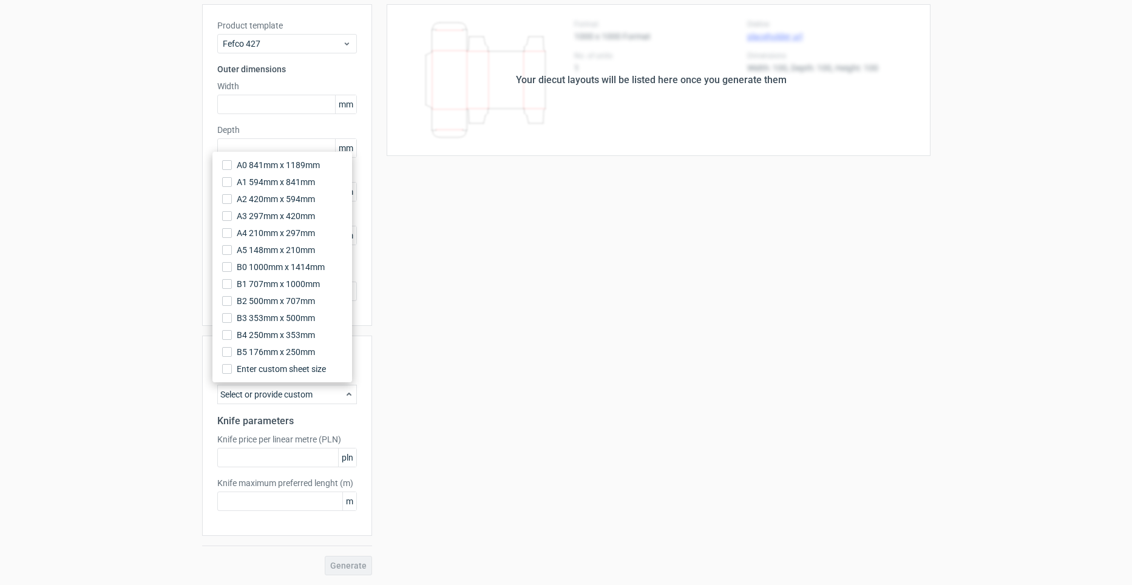
click at [872, 467] on div "Your diecut layouts will be listed here once you generate them Height Depth Wid…" at bounding box center [651, 289] width 558 height 571
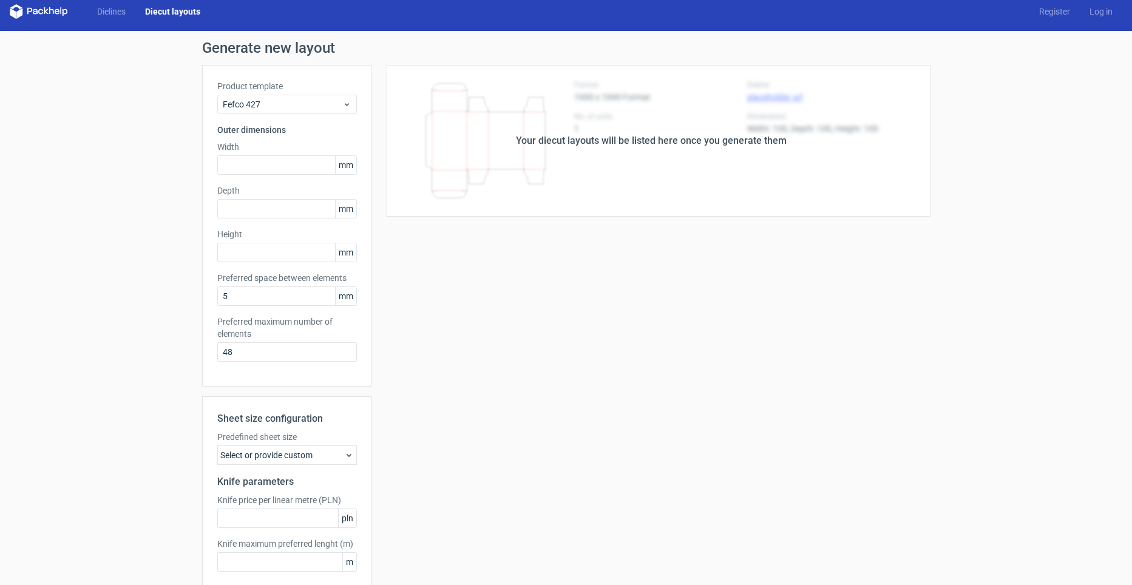
scroll to position [0, 0]
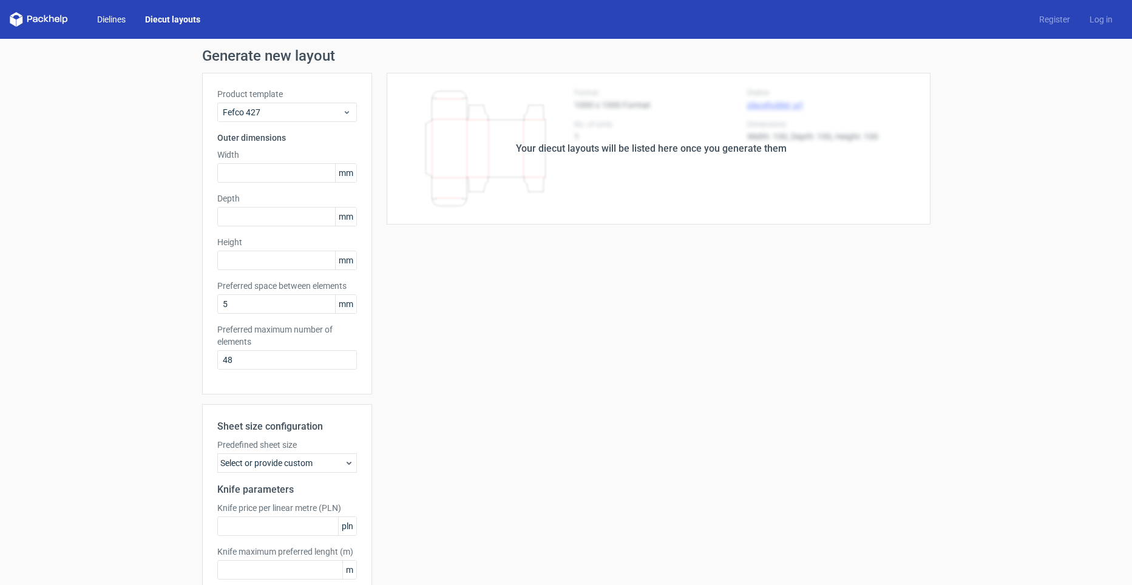
click at [106, 16] on link "Dielines" at bounding box center [111, 19] width 48 height 12
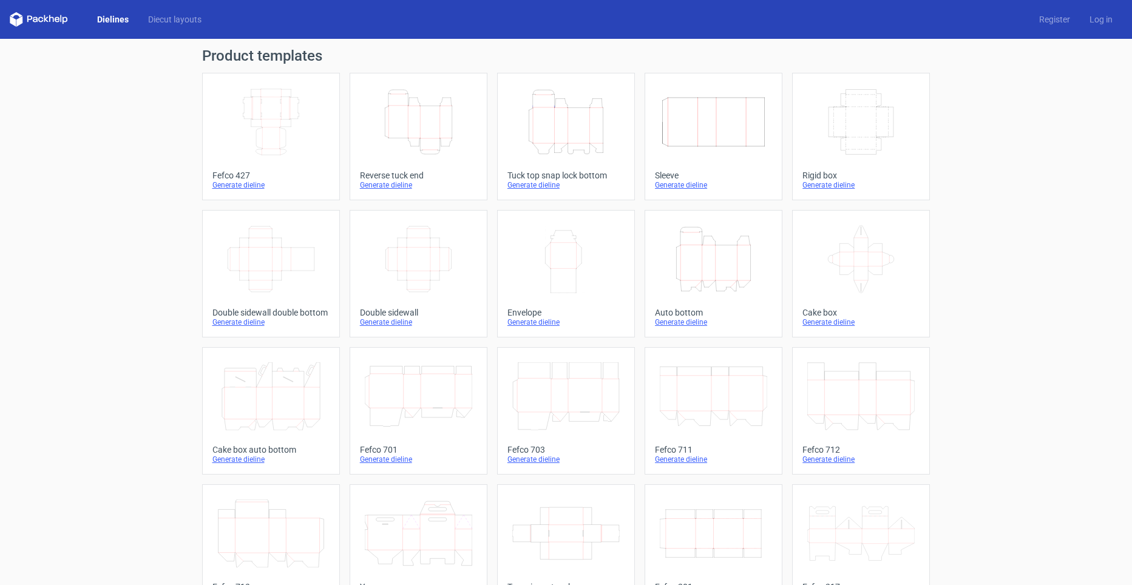
click at [280, 129] on icon "Width Depth Height" at bounding box center [270, 122] width 107 height 68
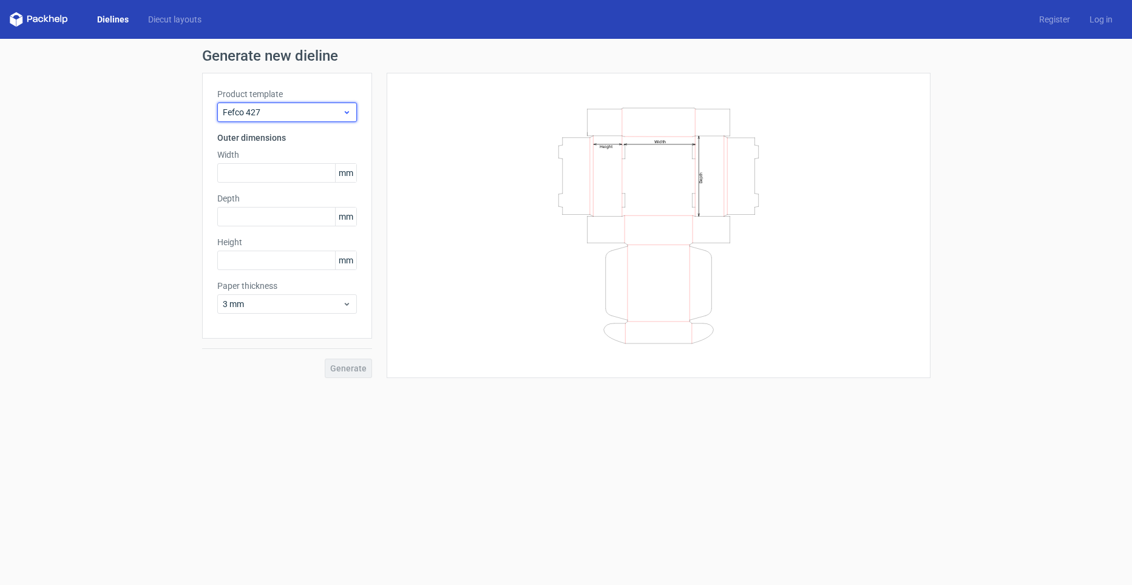
click at [295, 108] on span "Fefco 427" at bounding box center [283, 112] width 120 height 12
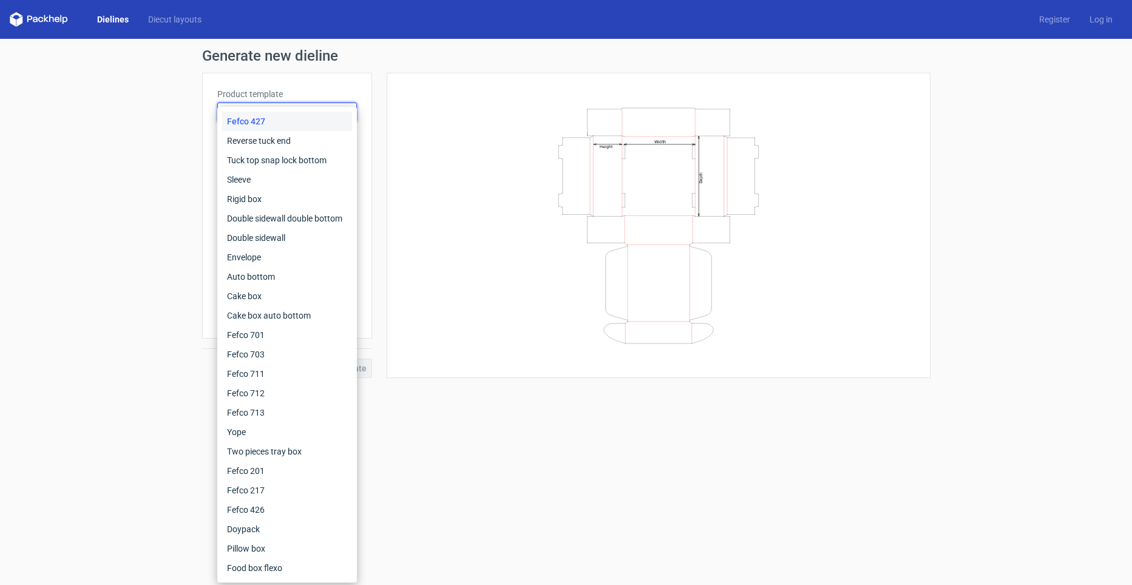
click at [126, 17] on link "Dielines" at bounding box center [112, 19] width 51 height 12
